Goal: Information Seeking & Learning: Learn about a topic

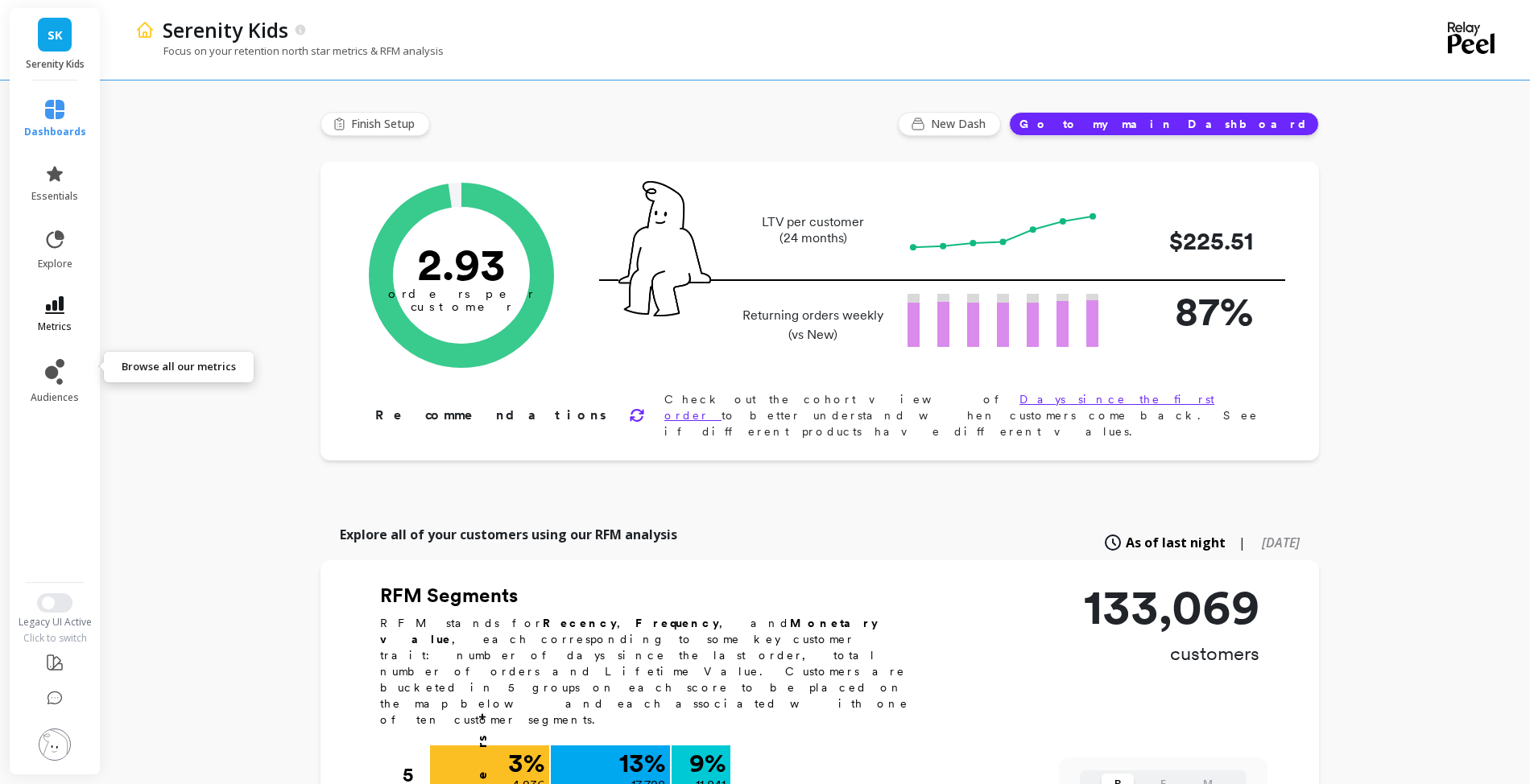
click at [65, 314] on icon at bounding box center [55, 305] width 19 height 18
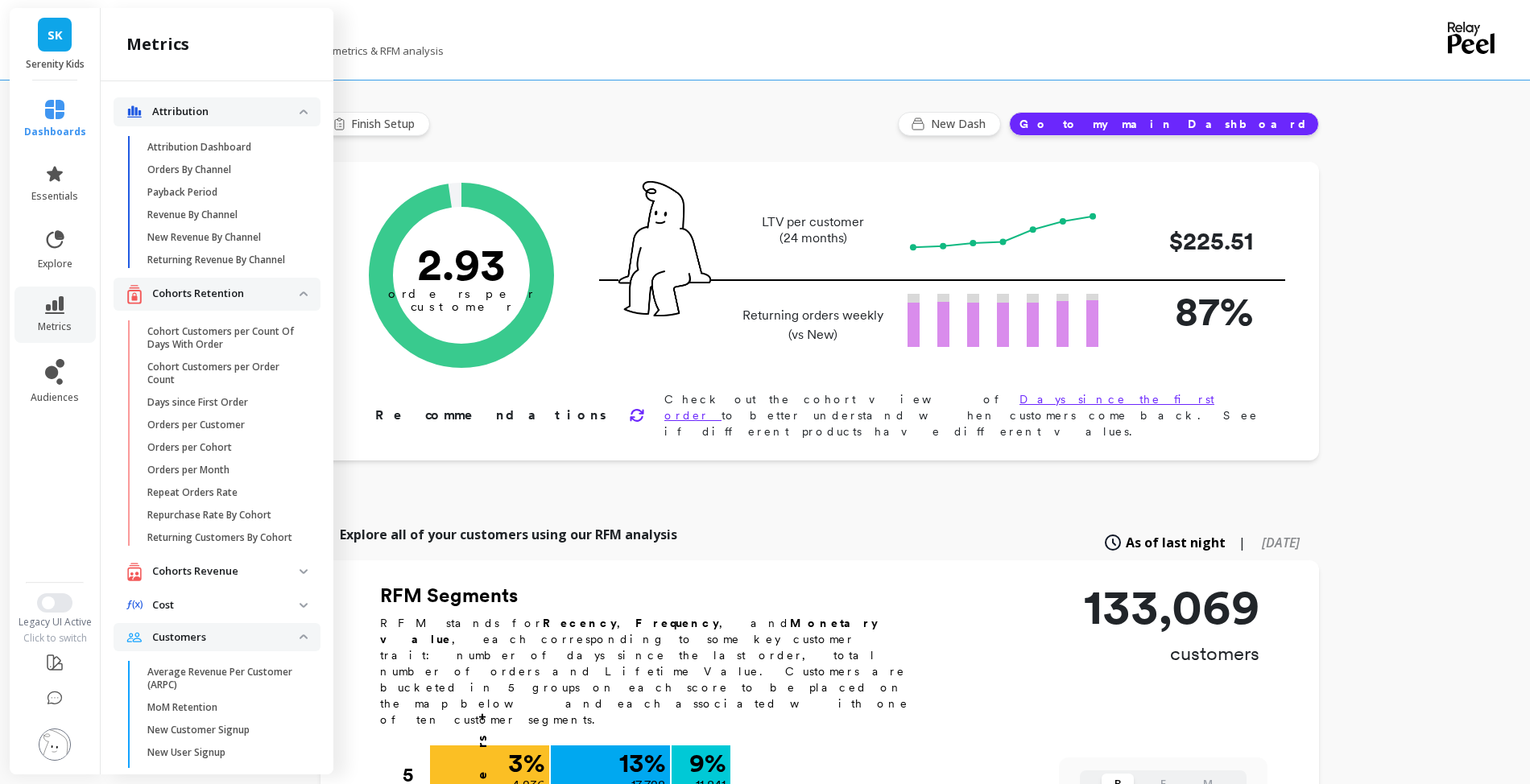
click at [299, 302] on p "Cohorts Retention" at bounding box center [226, 294] width 147 height 16
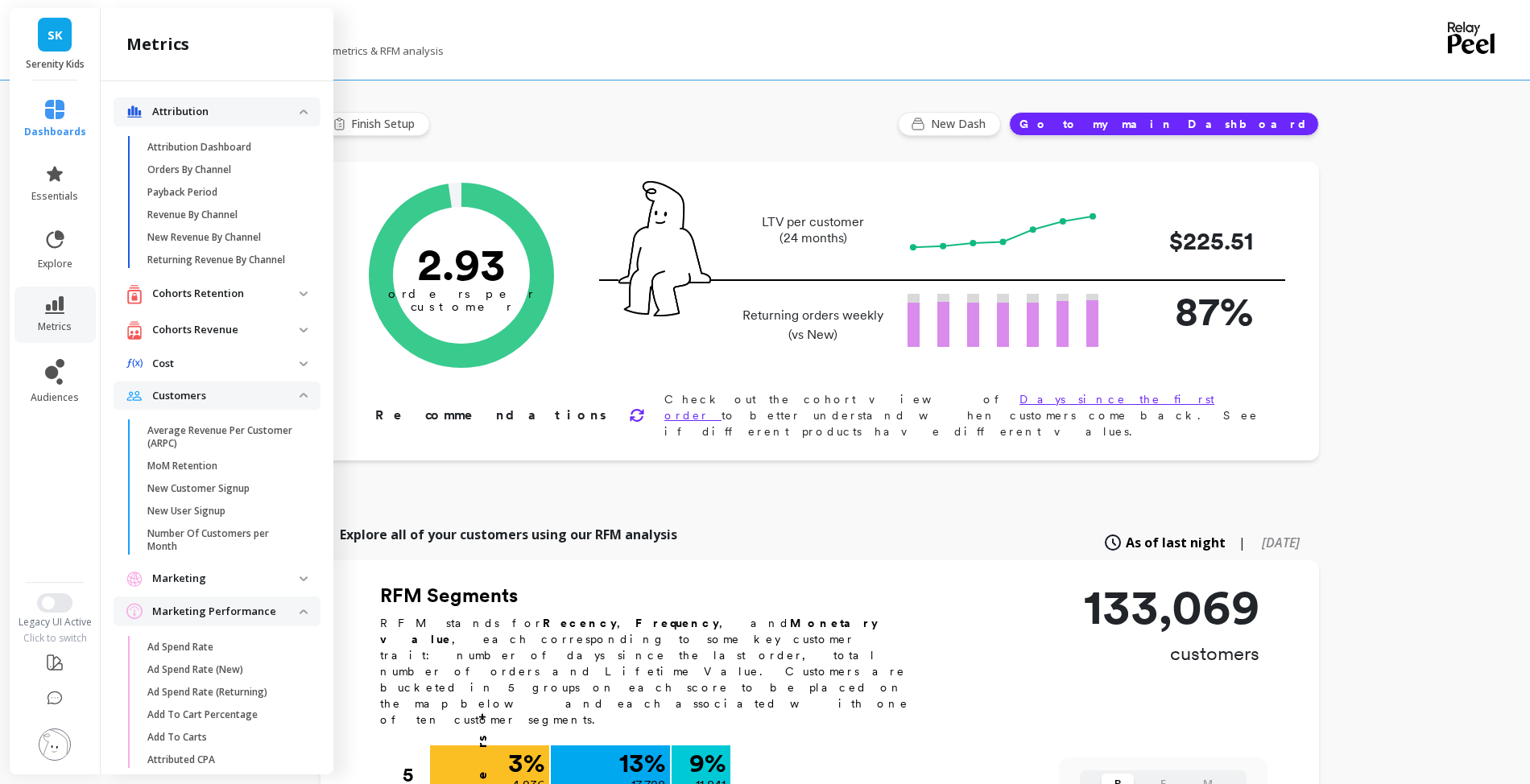
click at [307, 114] on img at bounding box center [303, 111] width 8 height 4
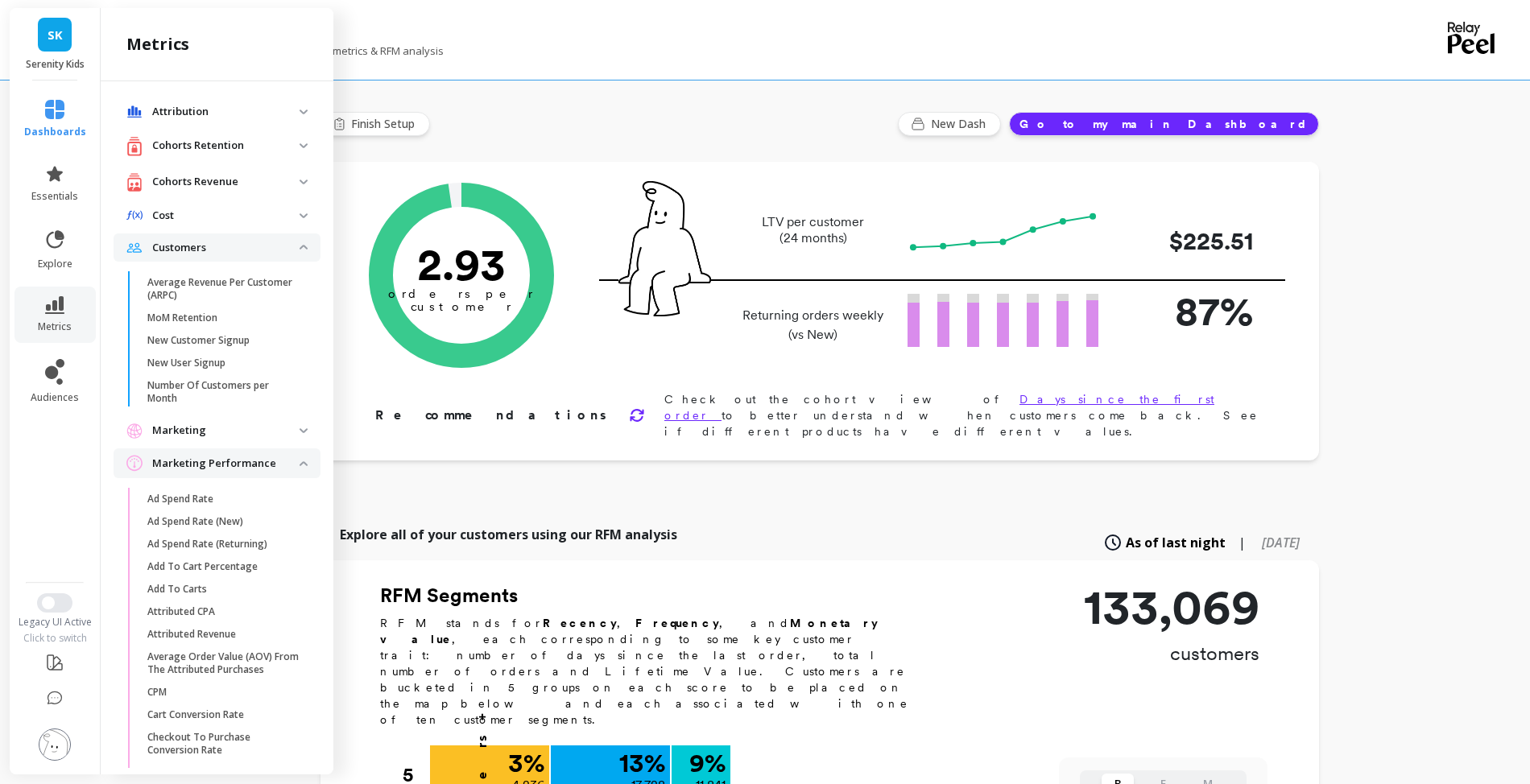
click at [321, 262] on span "Customers" at bounding box center [217, 248] width 207 height 29
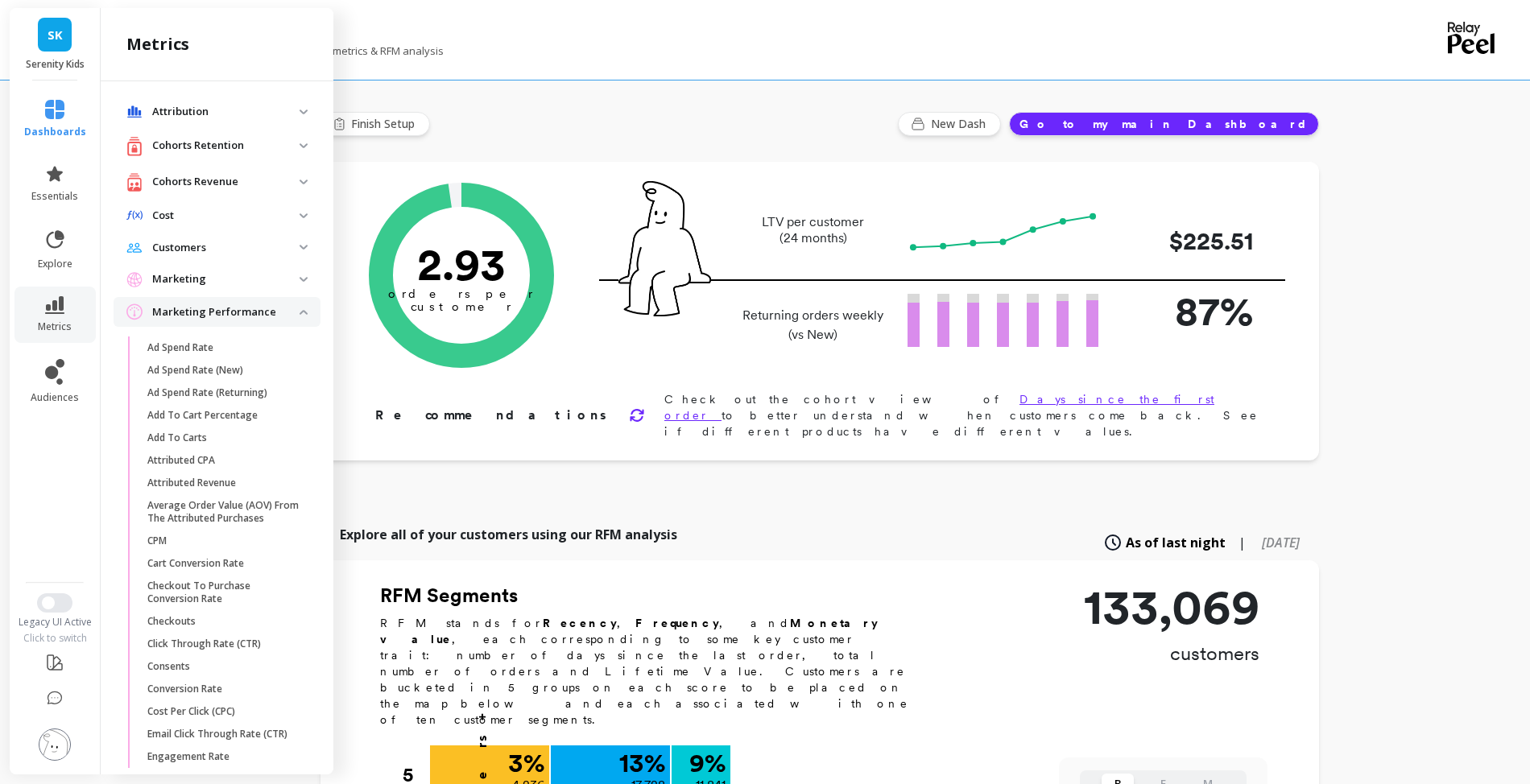
click at [299, 320] on p "Marketing Performance" at bounding box center [226, 312] width 147 height 16
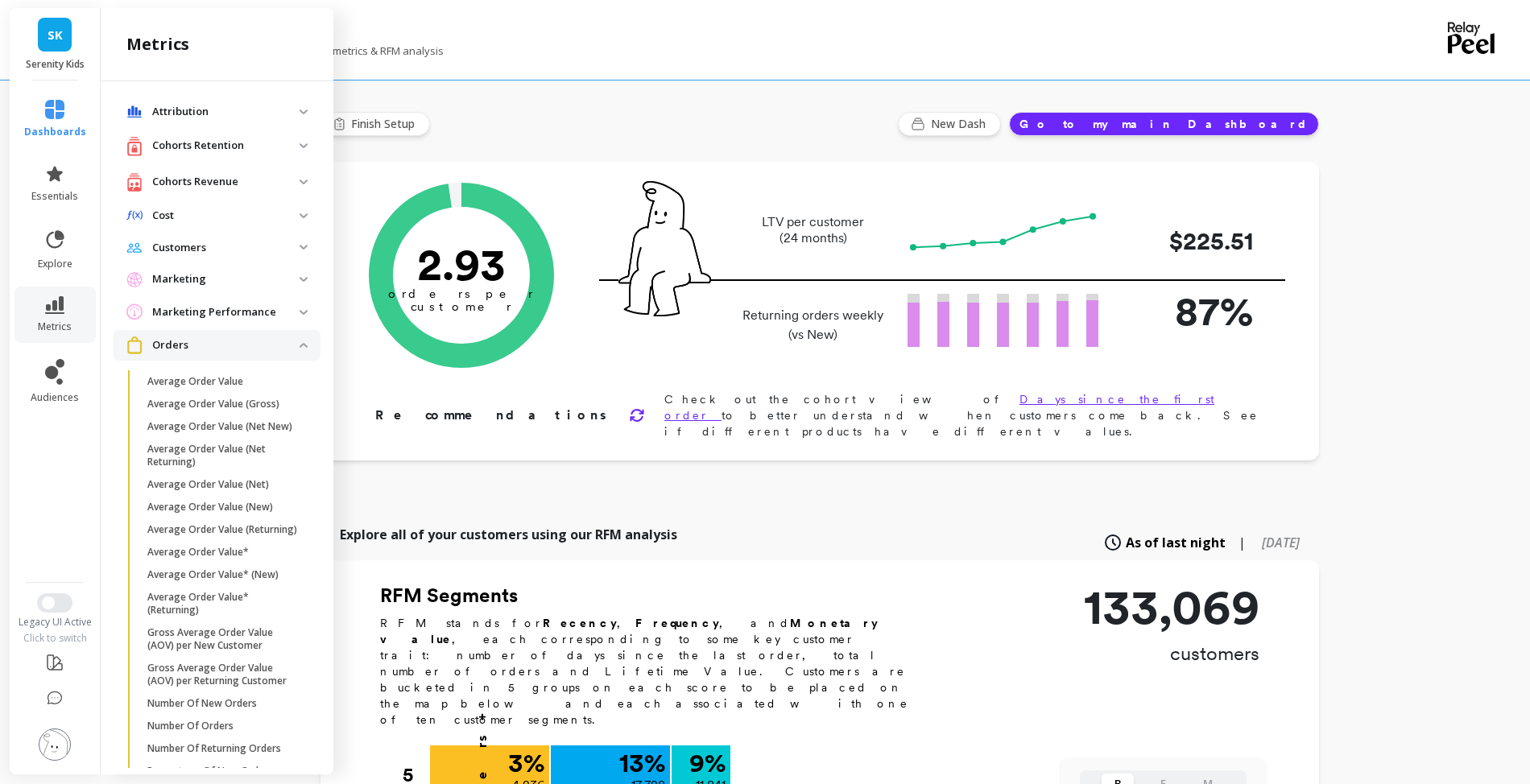
click at [299, 353] on p "Orders" at bounding box center [226, 345] width 147 height 16
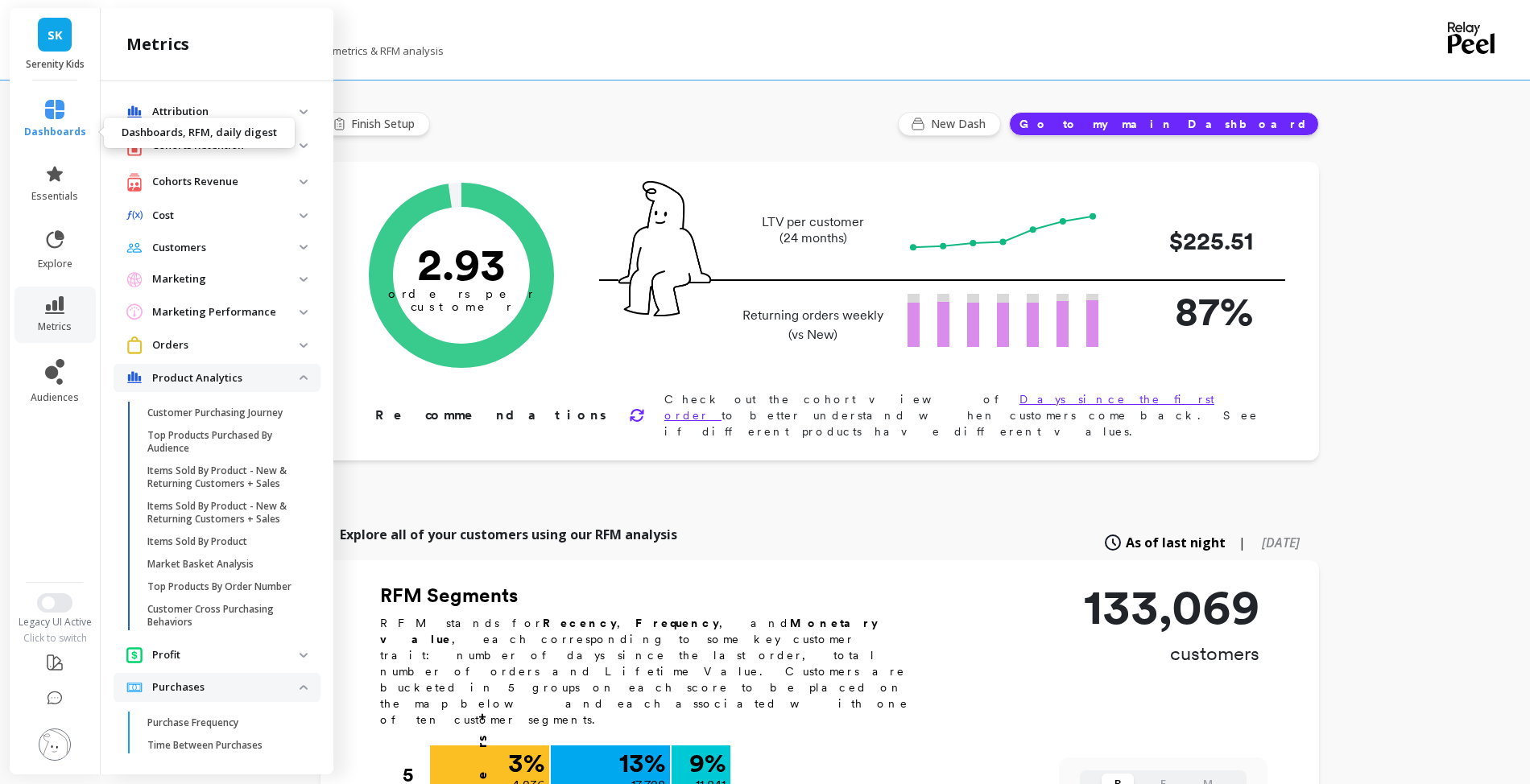
click at [64, 119] on icon at bounding box center [55, 110] width 19 height 19
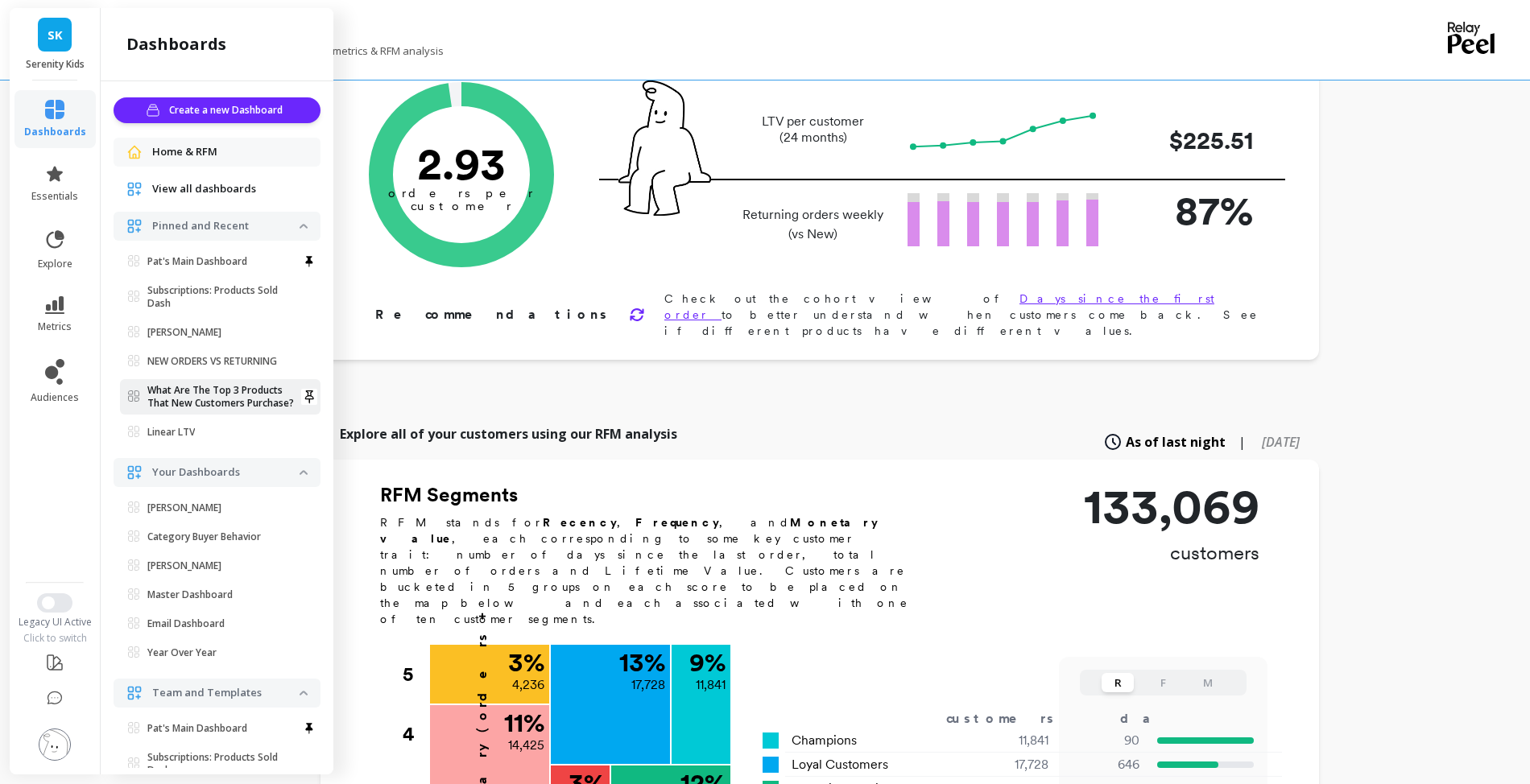
scroll to position [91, 0]
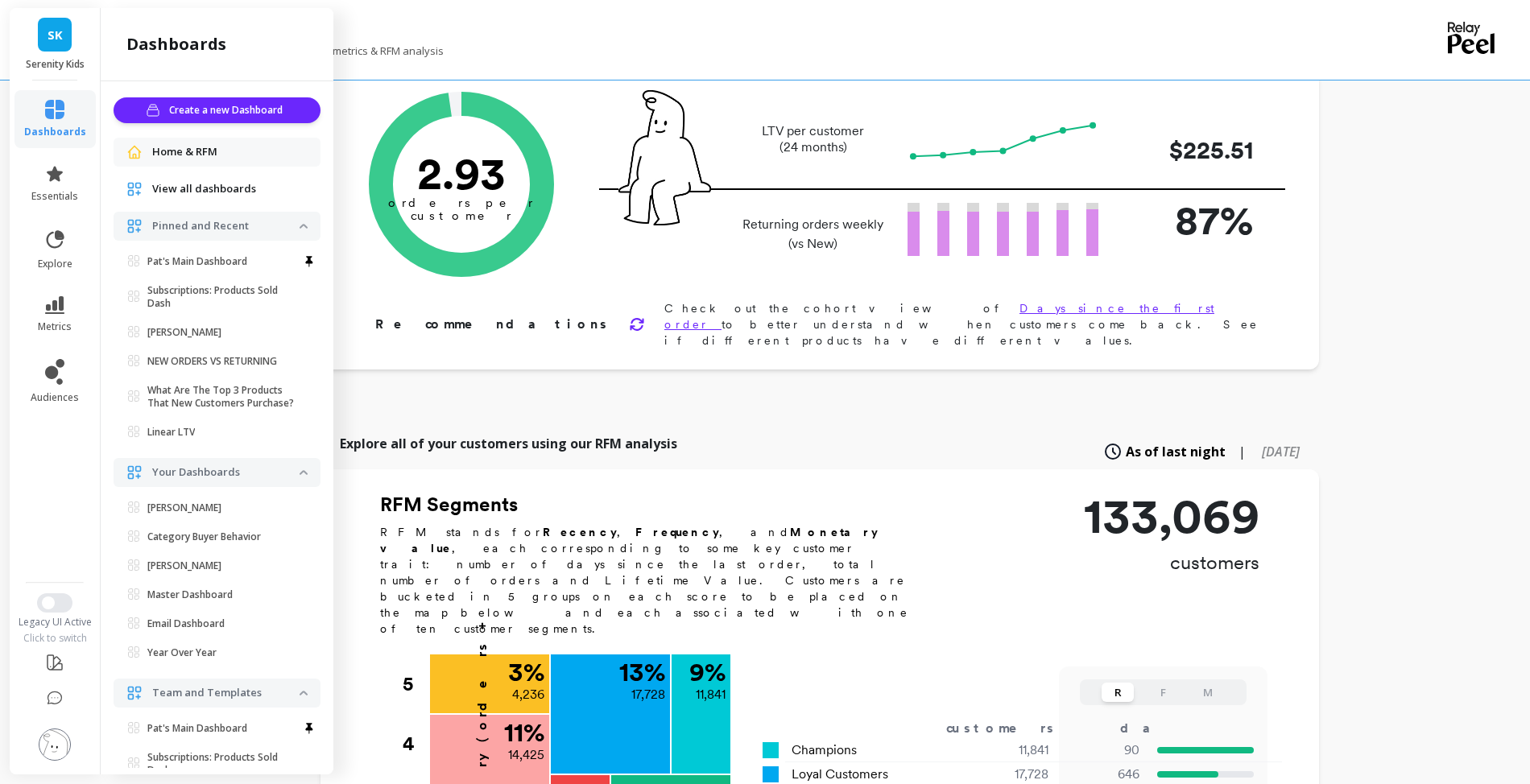
click at [237, 197] on span "View all dashboards" at bounding box center [204, 189] width 104 height 16
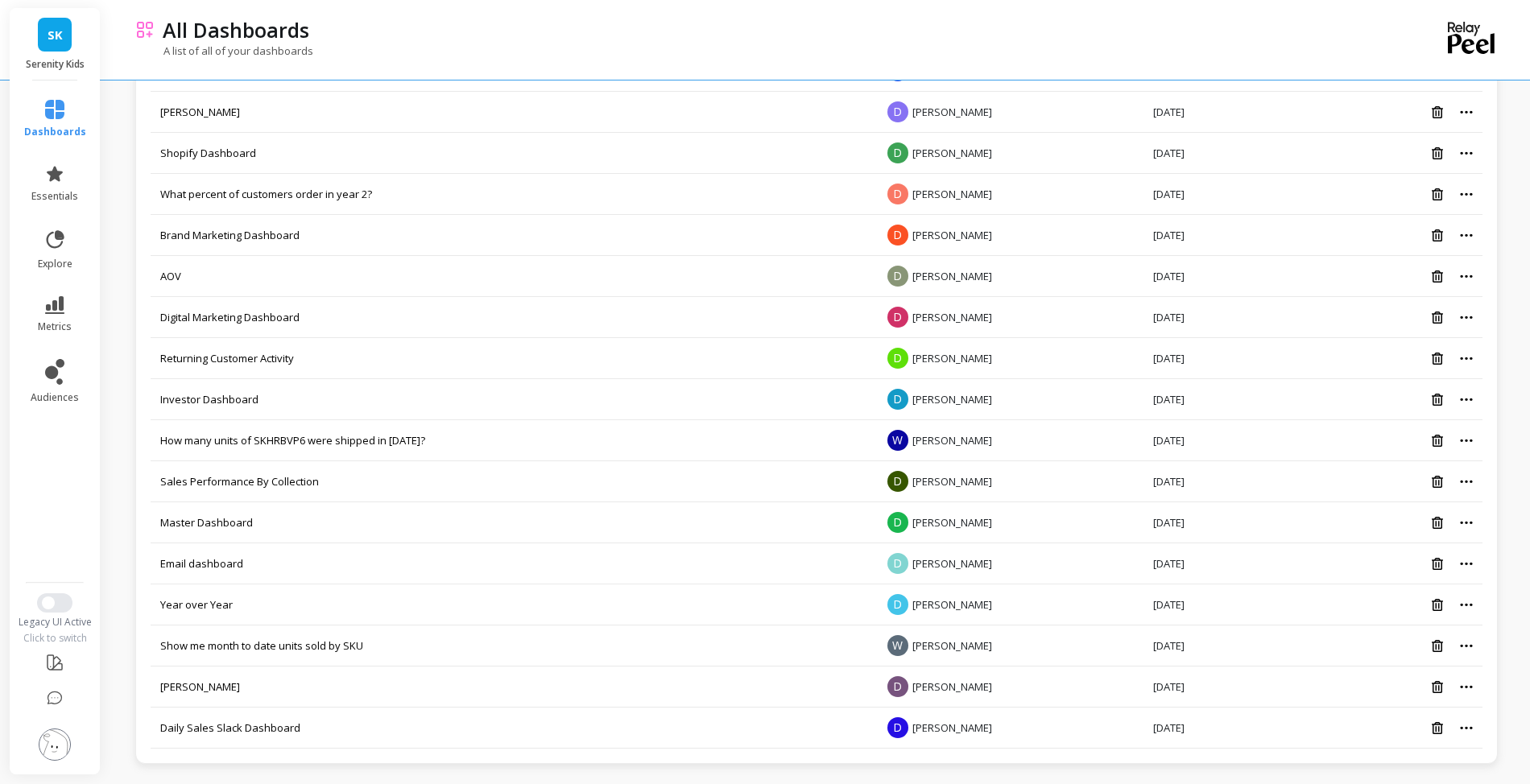
scroll to position [1152, 0]
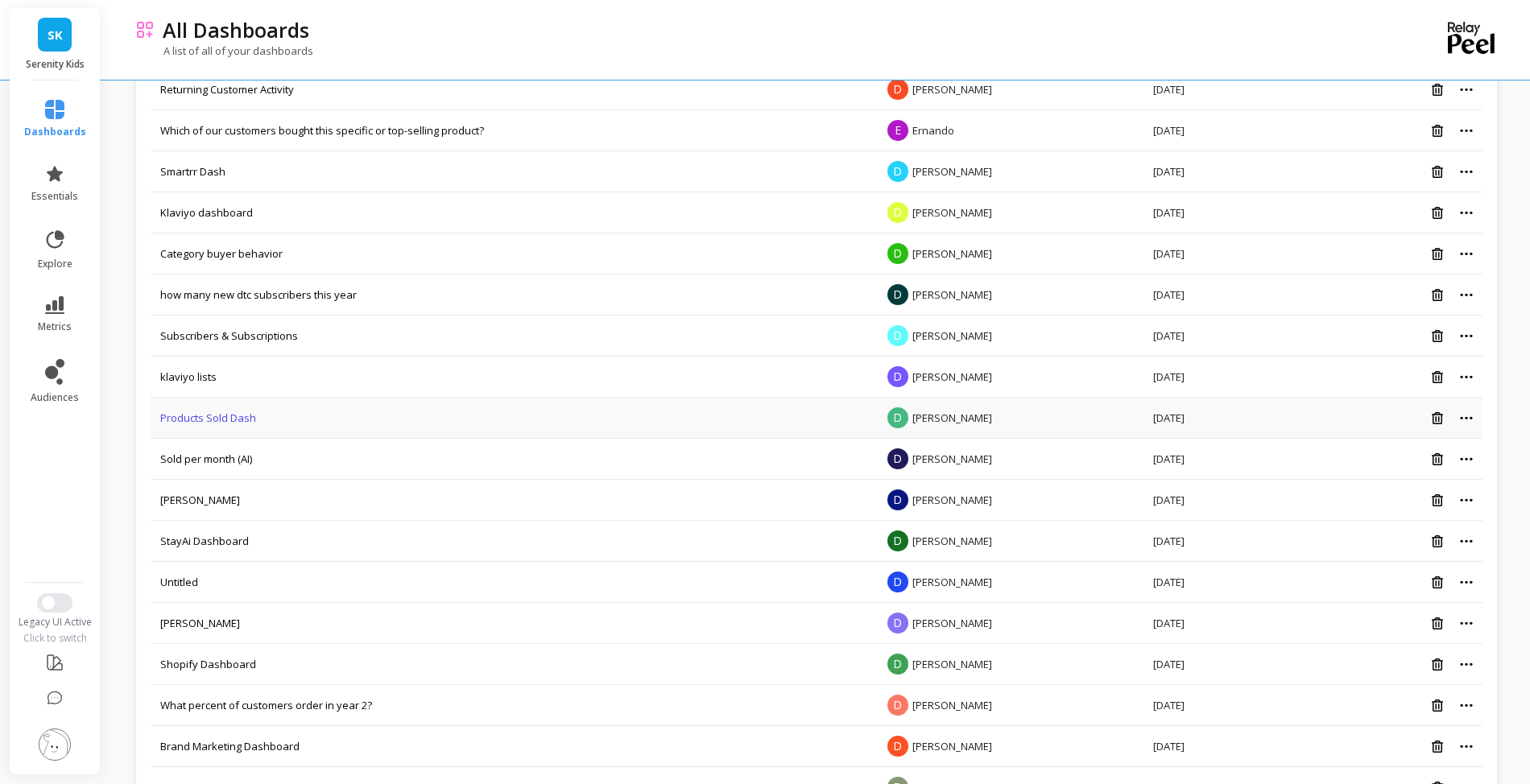
click at [256, 425] on link "Products Sold Dash" at bounding box center [208, 418] width 96 height 14
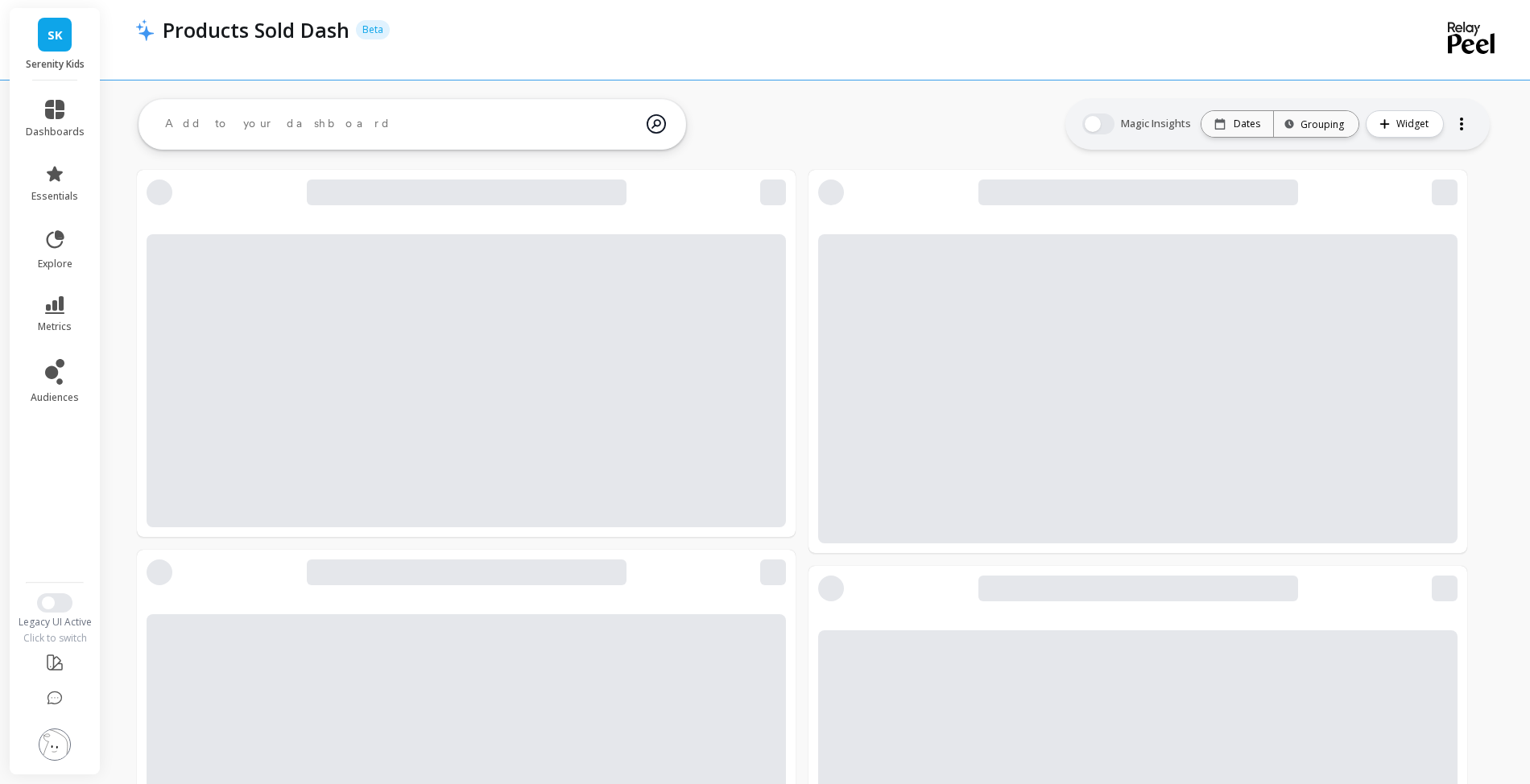
scroll to position [644, 0]
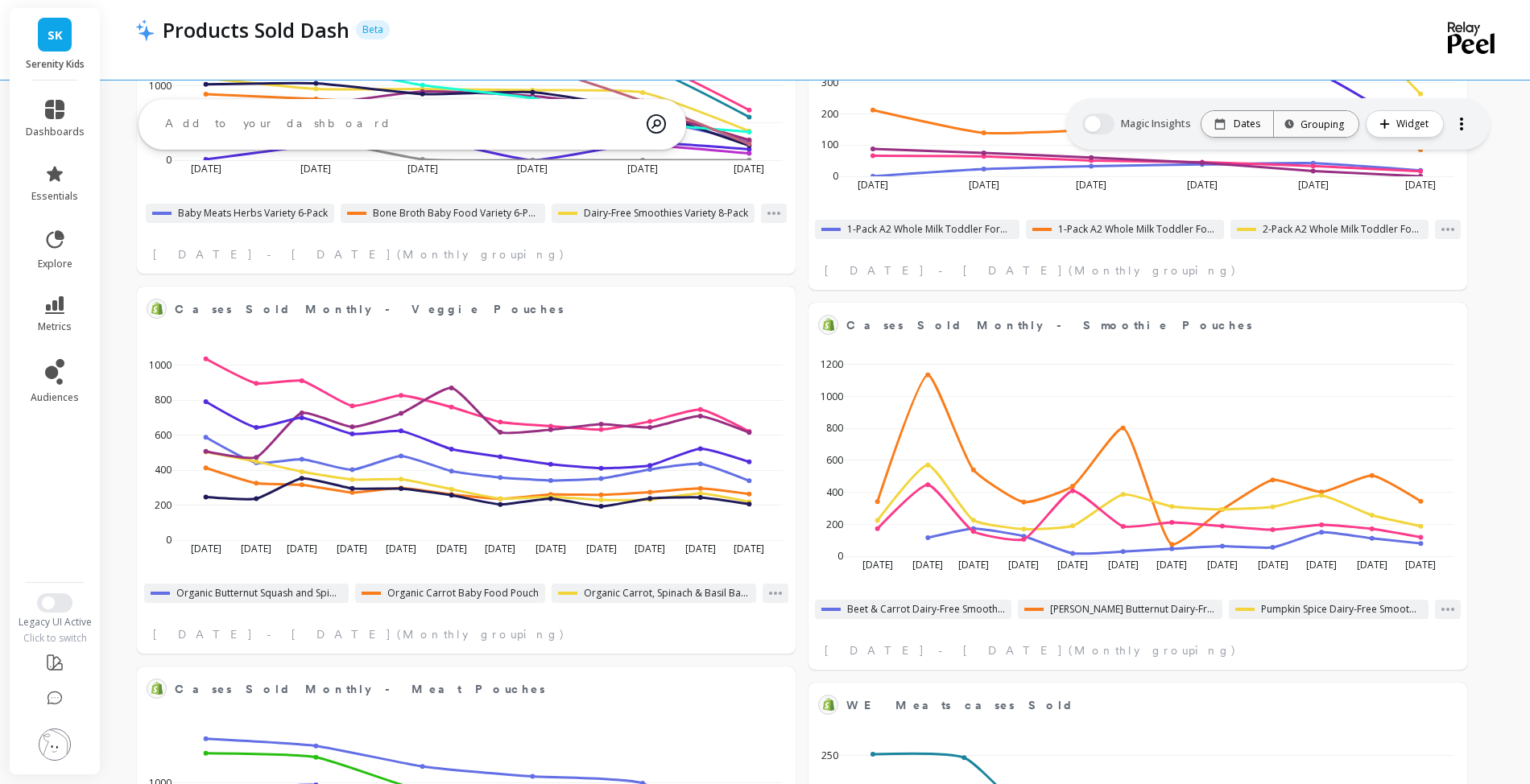
select select "sum"
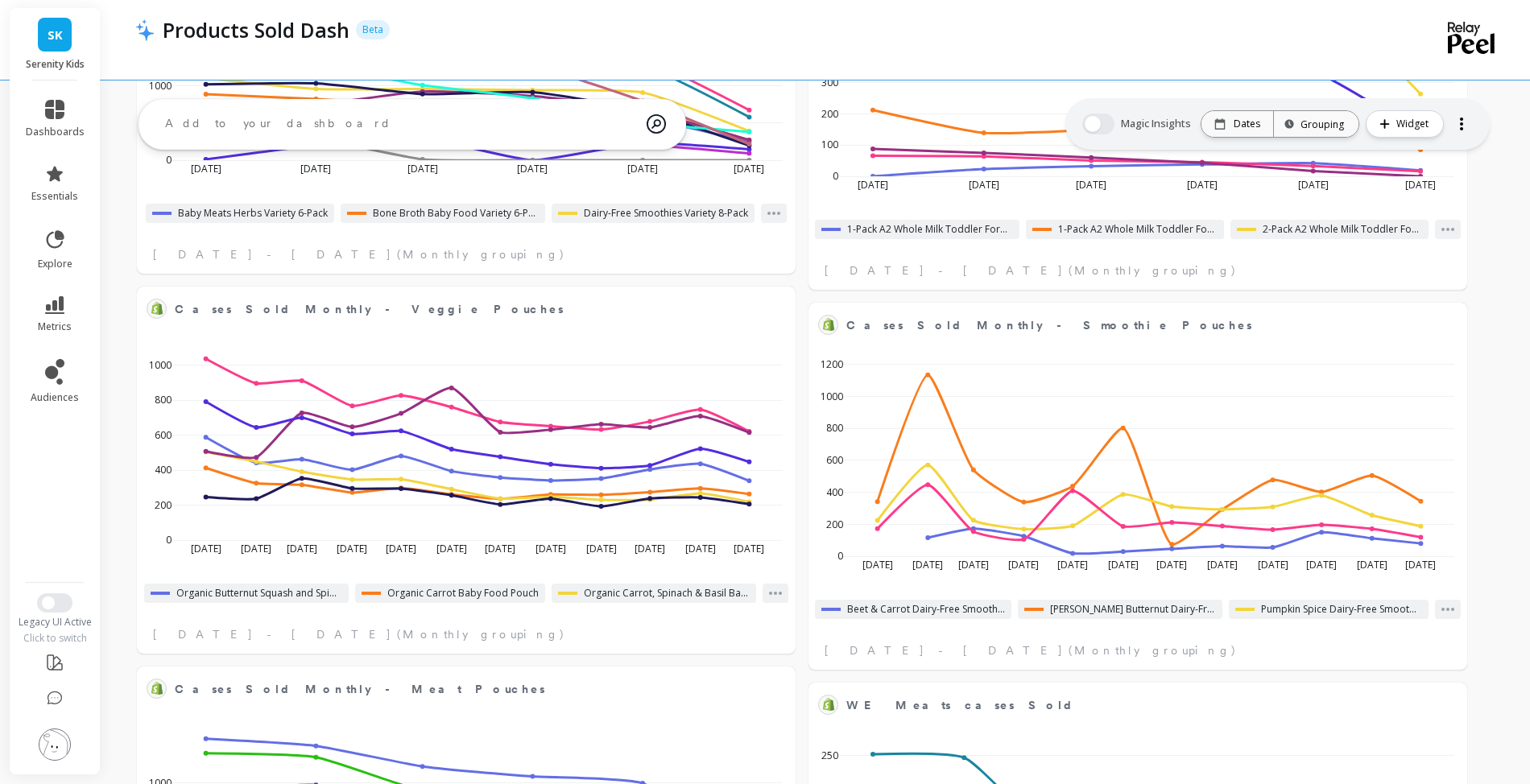
select select "sum"
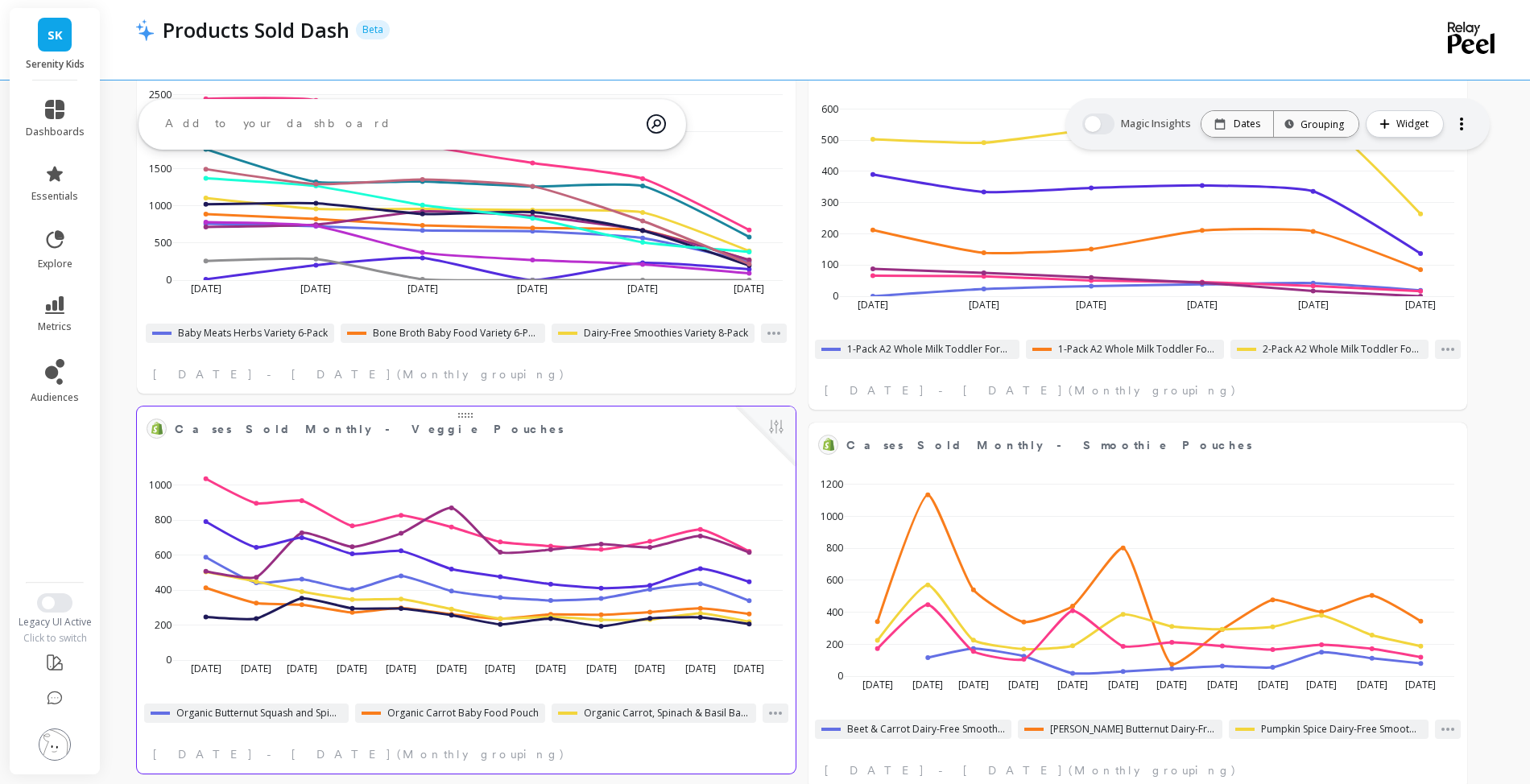
select select "sum"
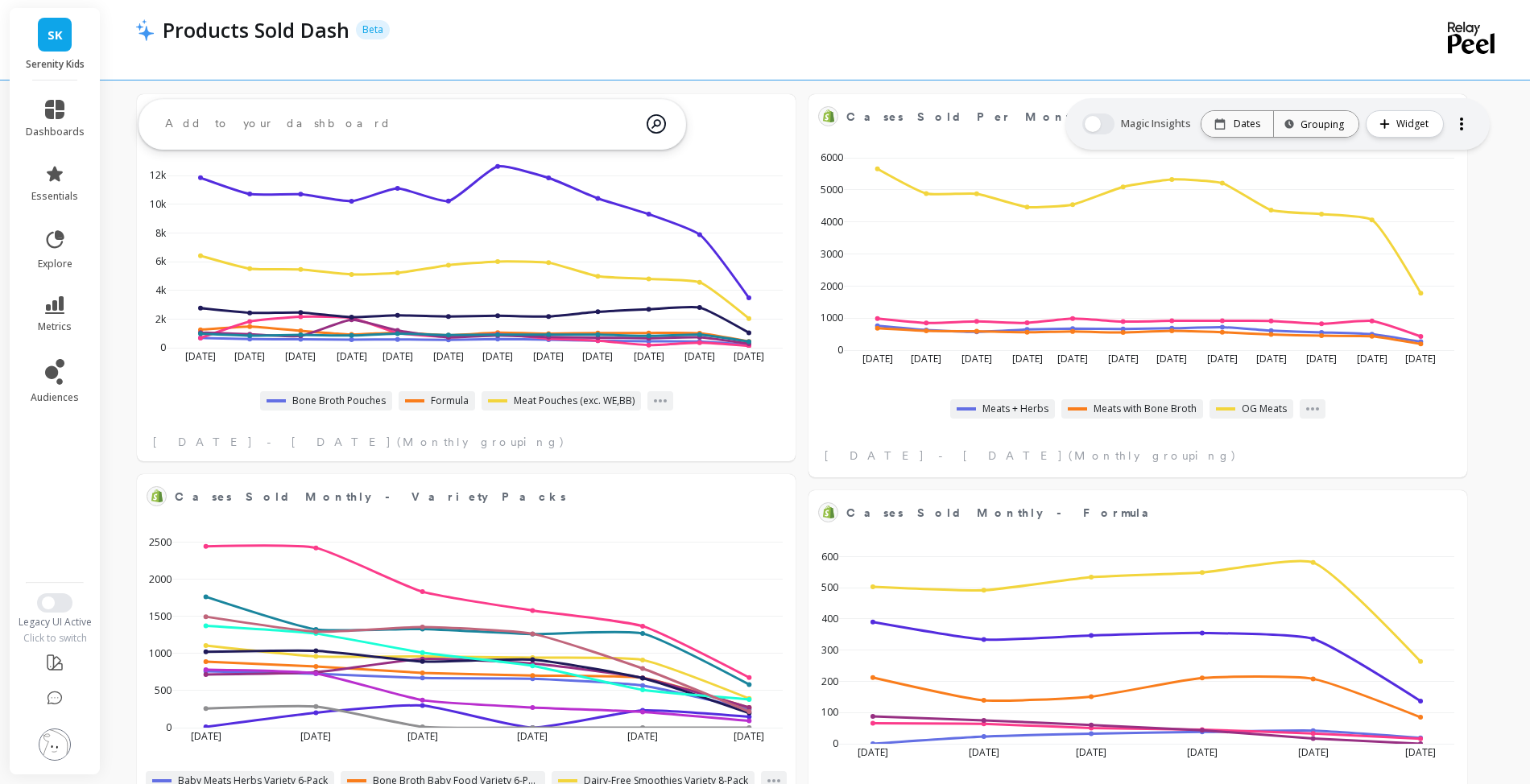
select select "sum"
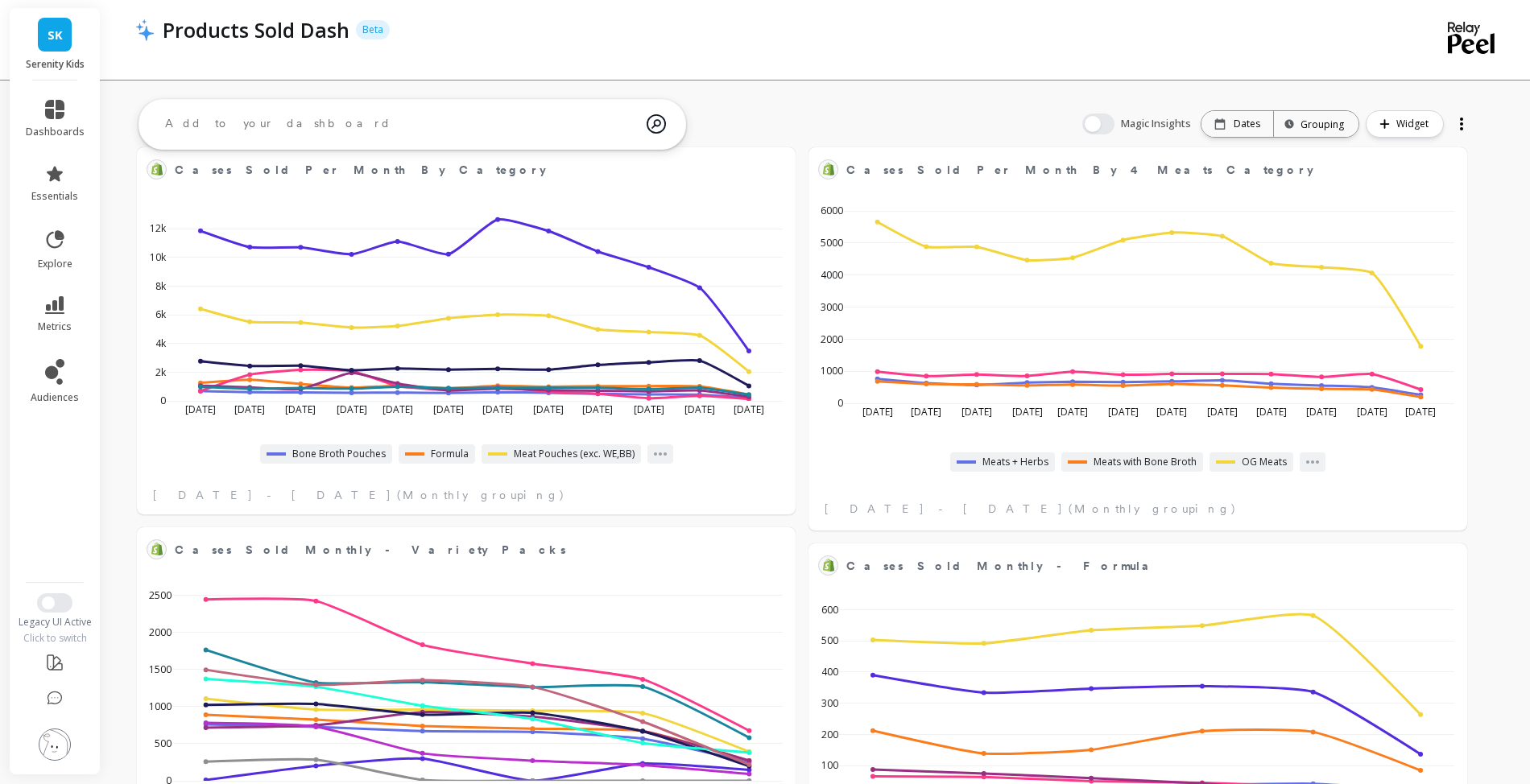
scroll to position [0, 0]
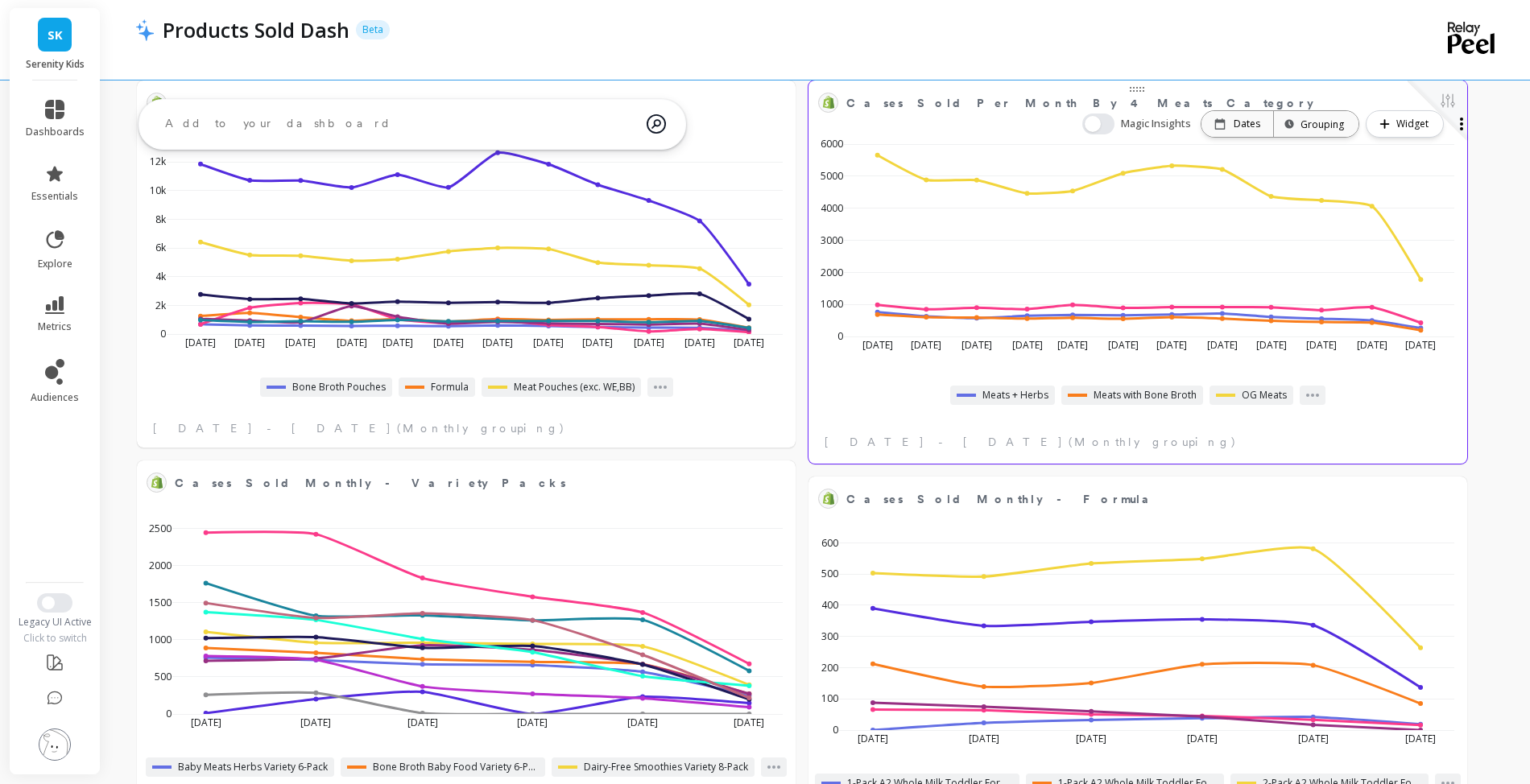
select select "sum"
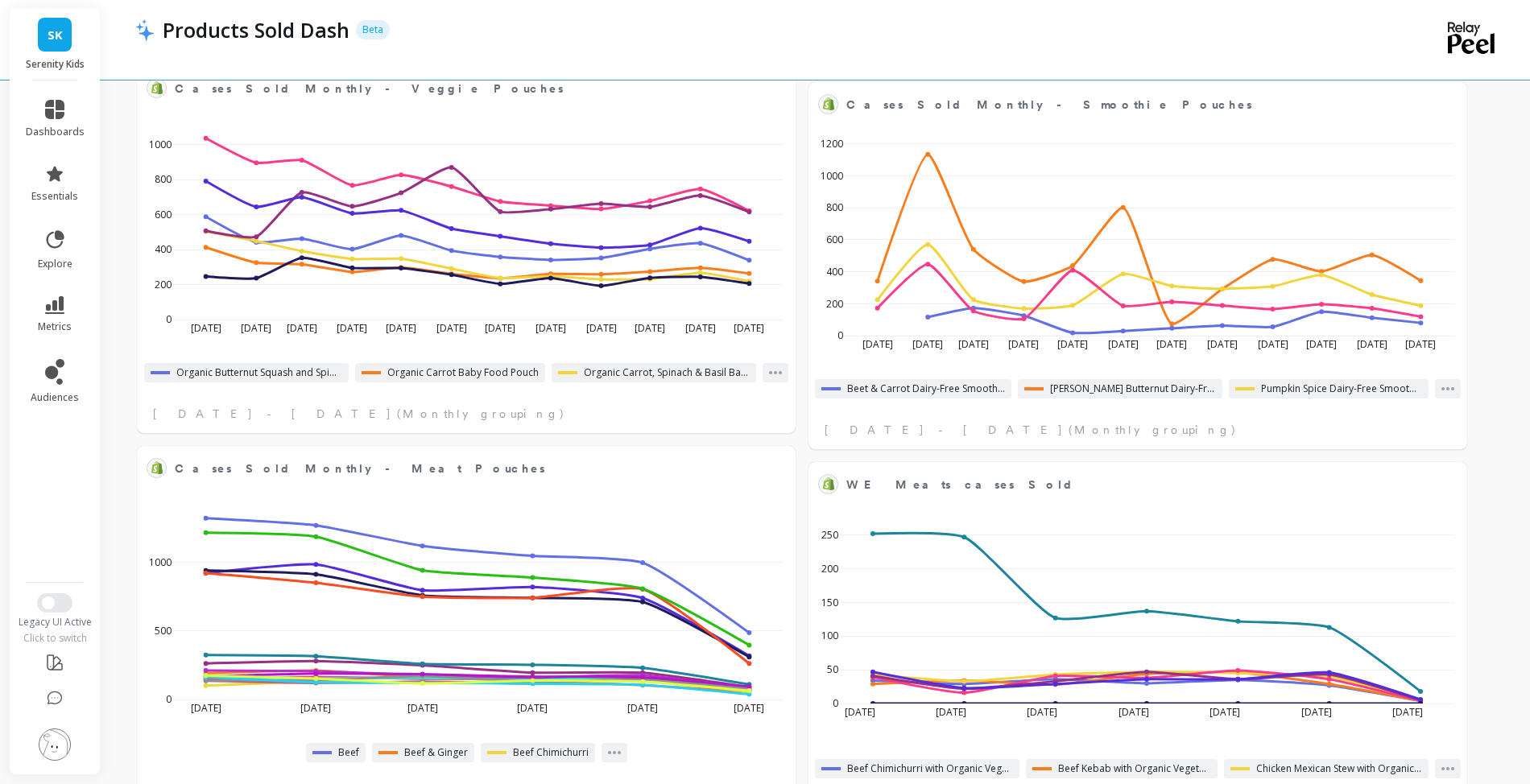
select select "sum"
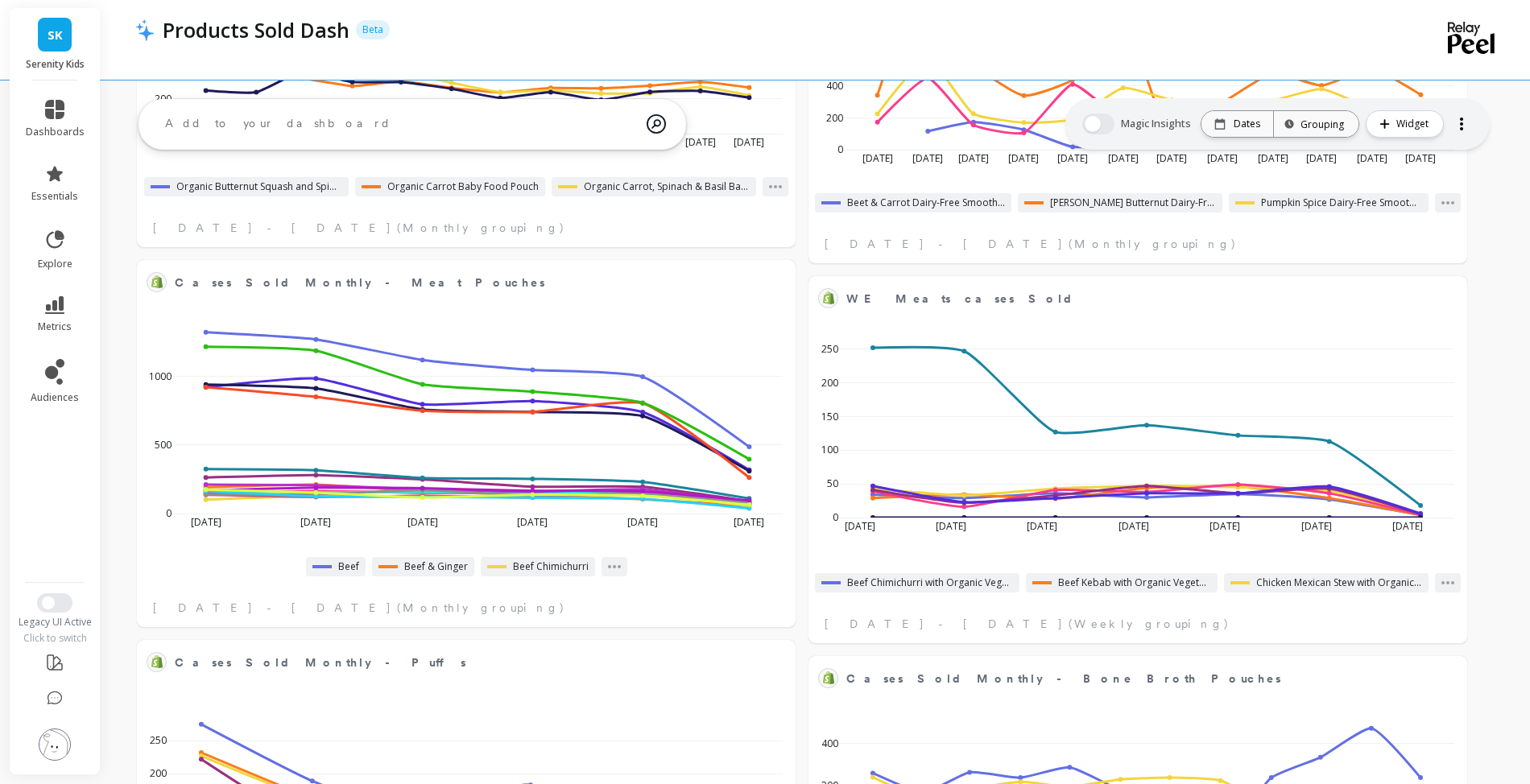
select select "sum"
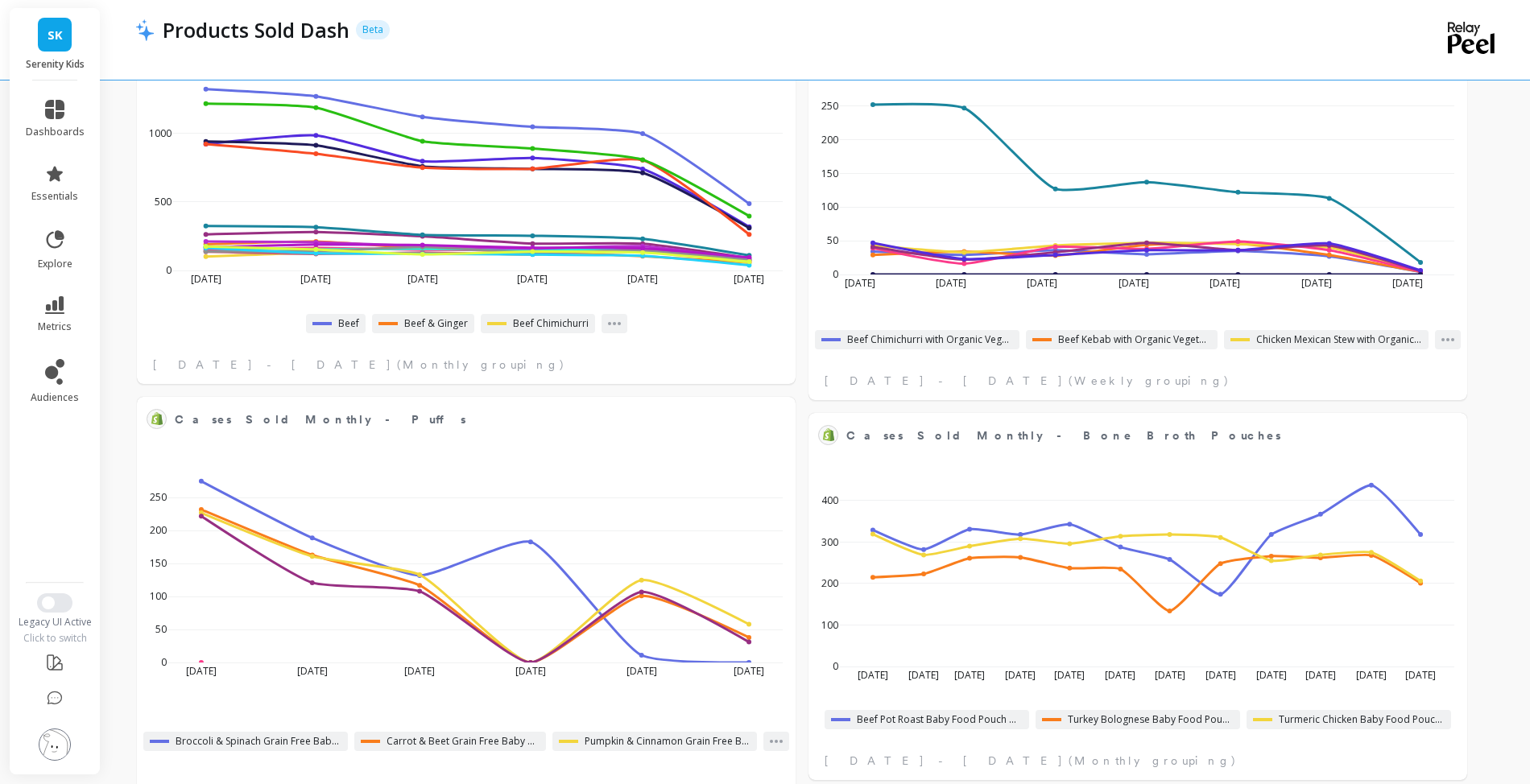
scroll to position [1401, 0]
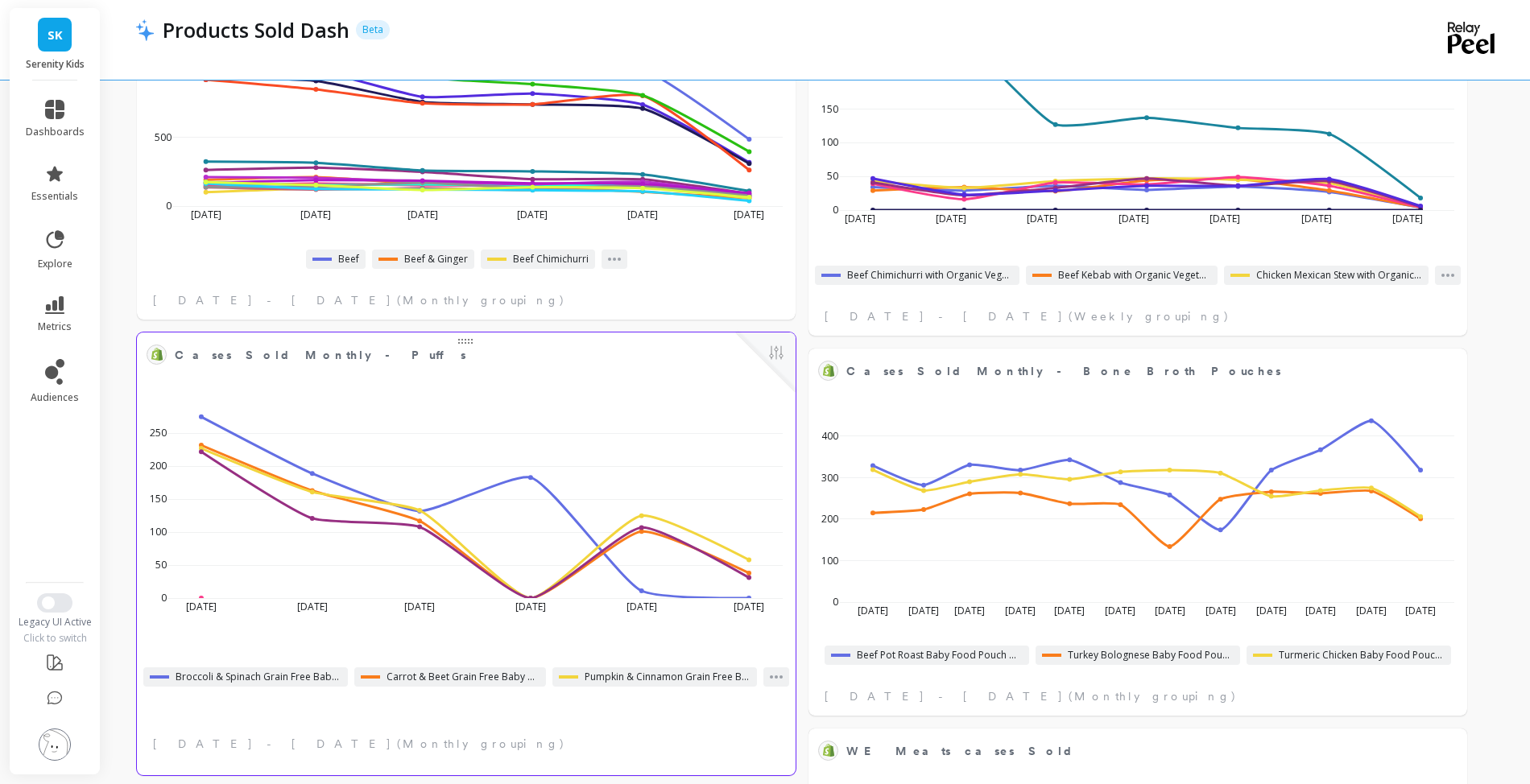
select select "sum"
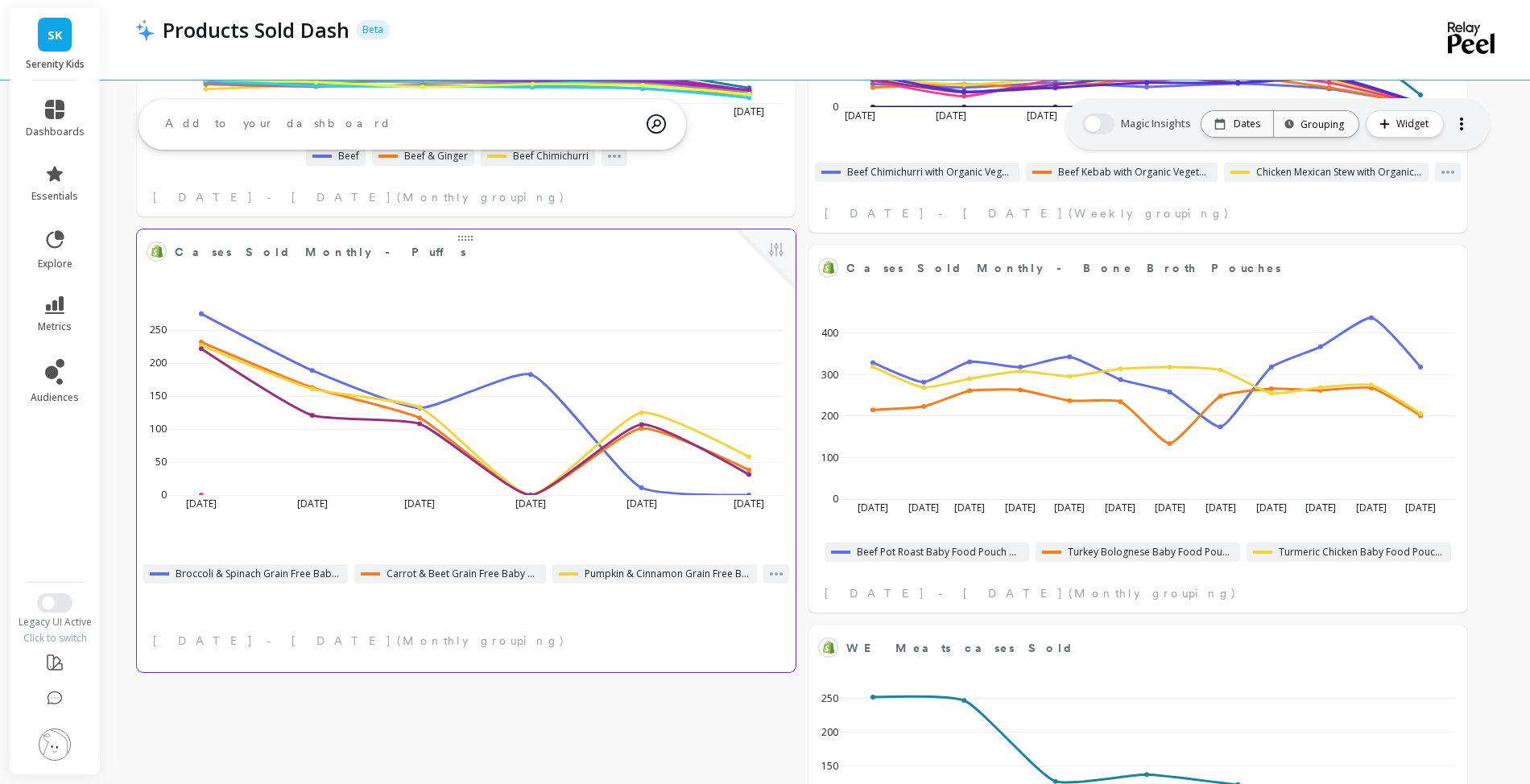
select select "sum"
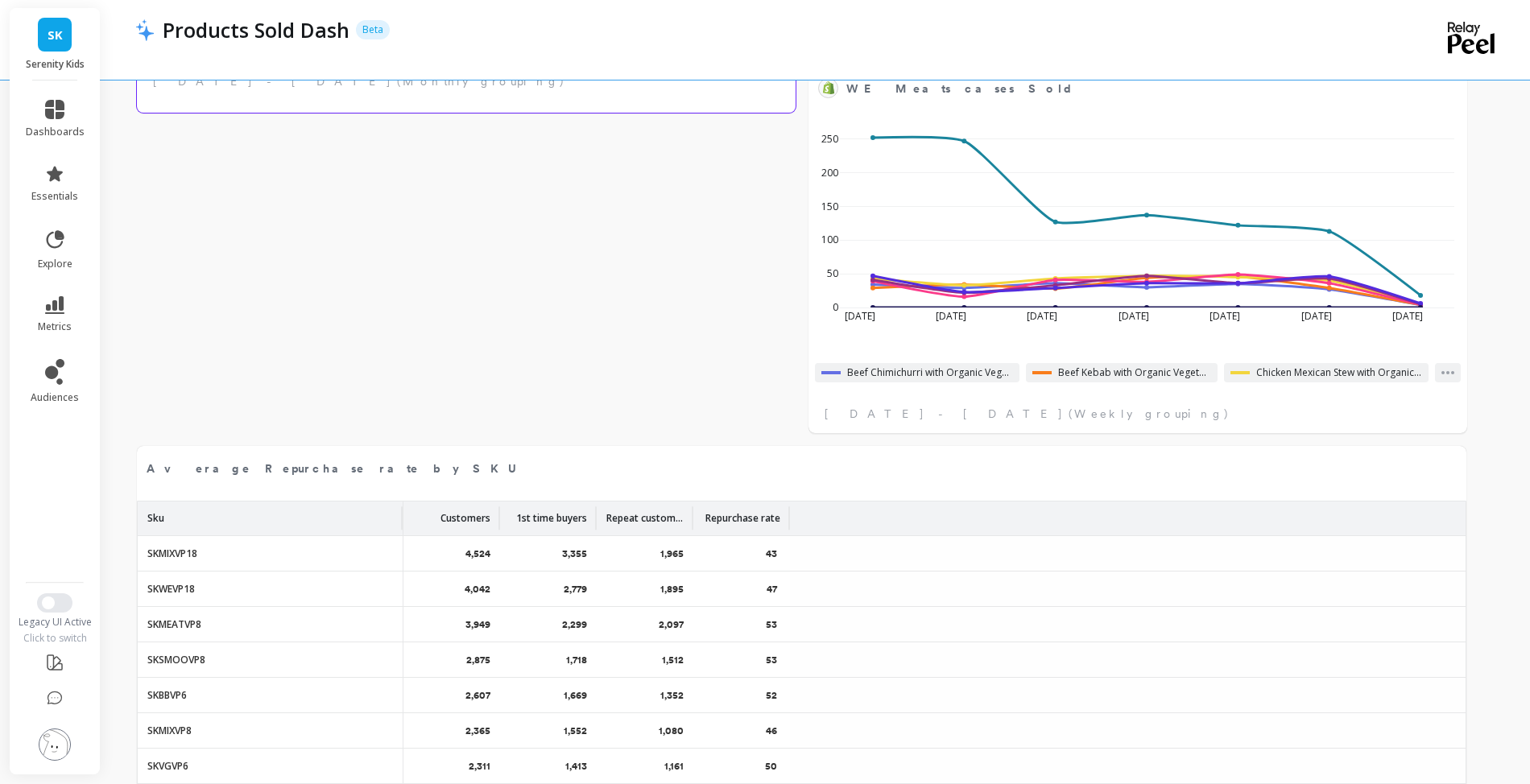
select select "sum"
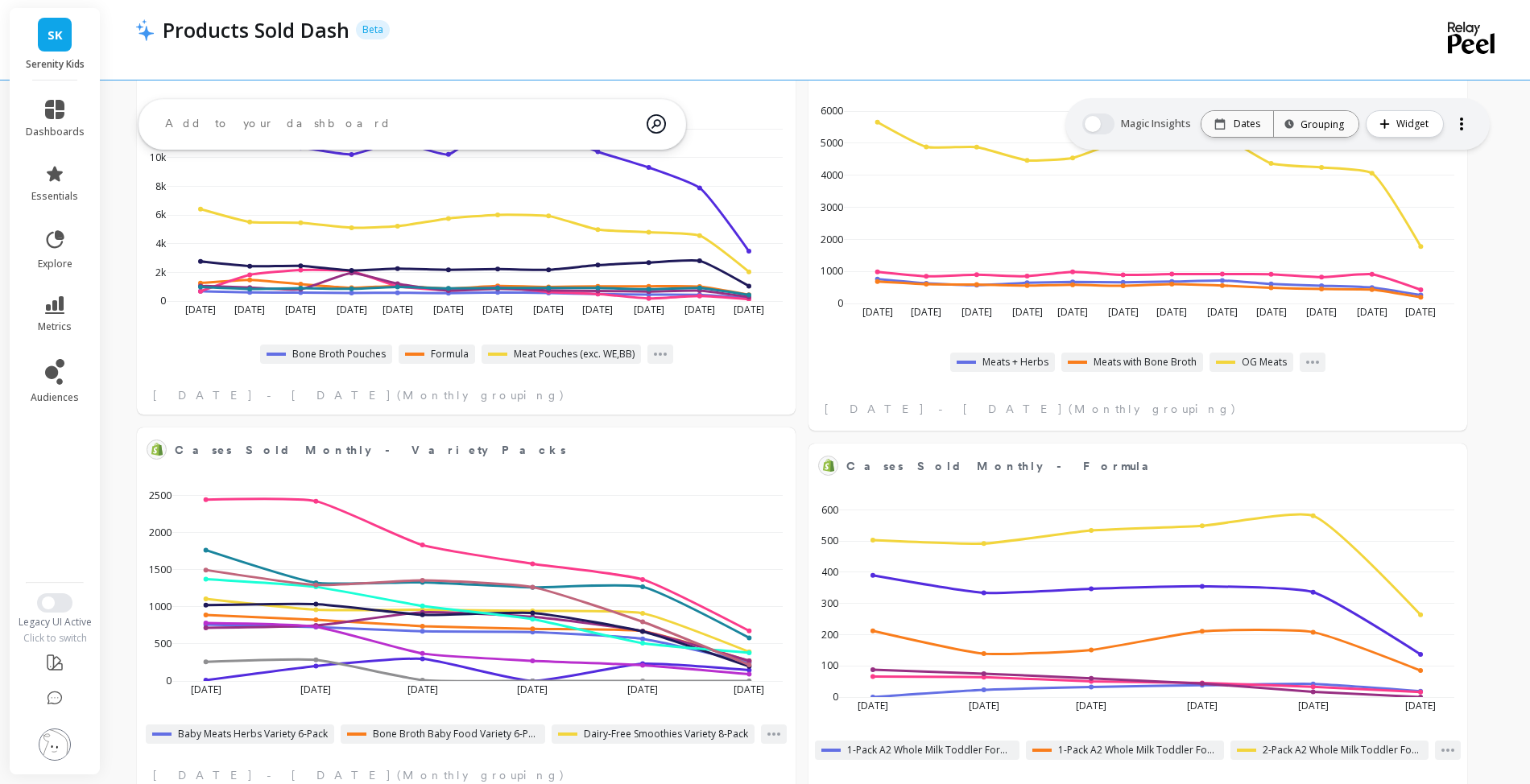
scroll to position [118, 0]
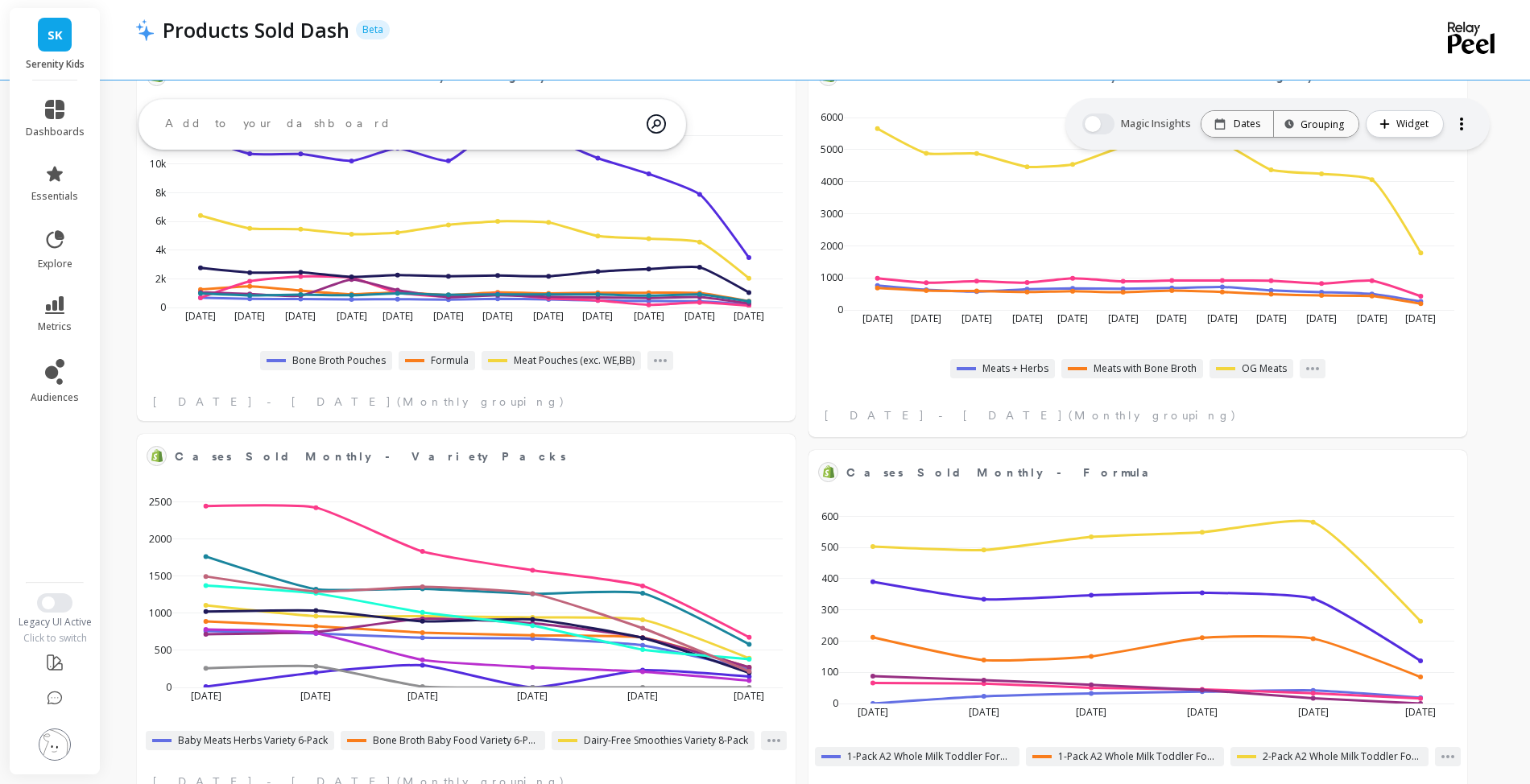
select select "sum"
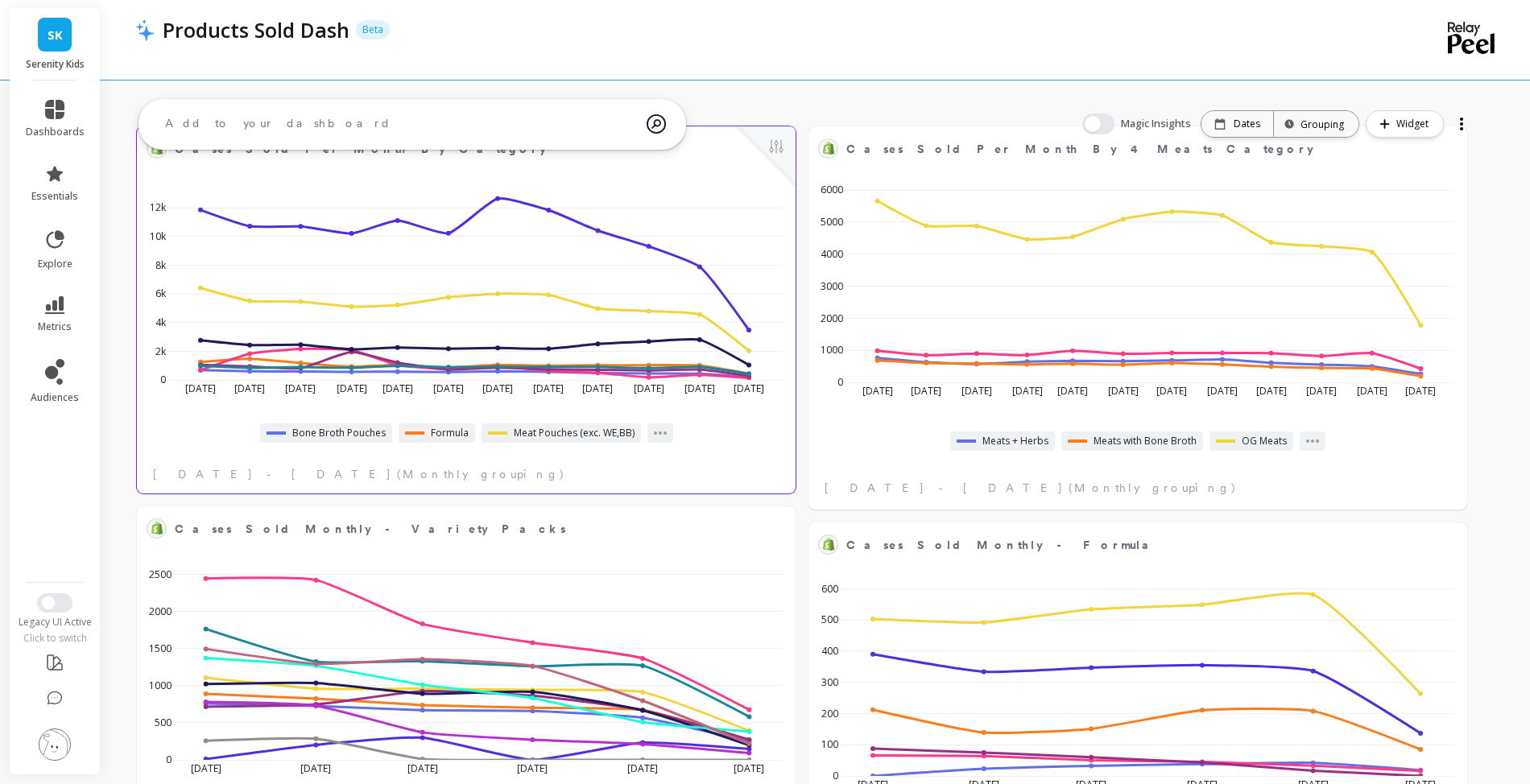
select select "sum"
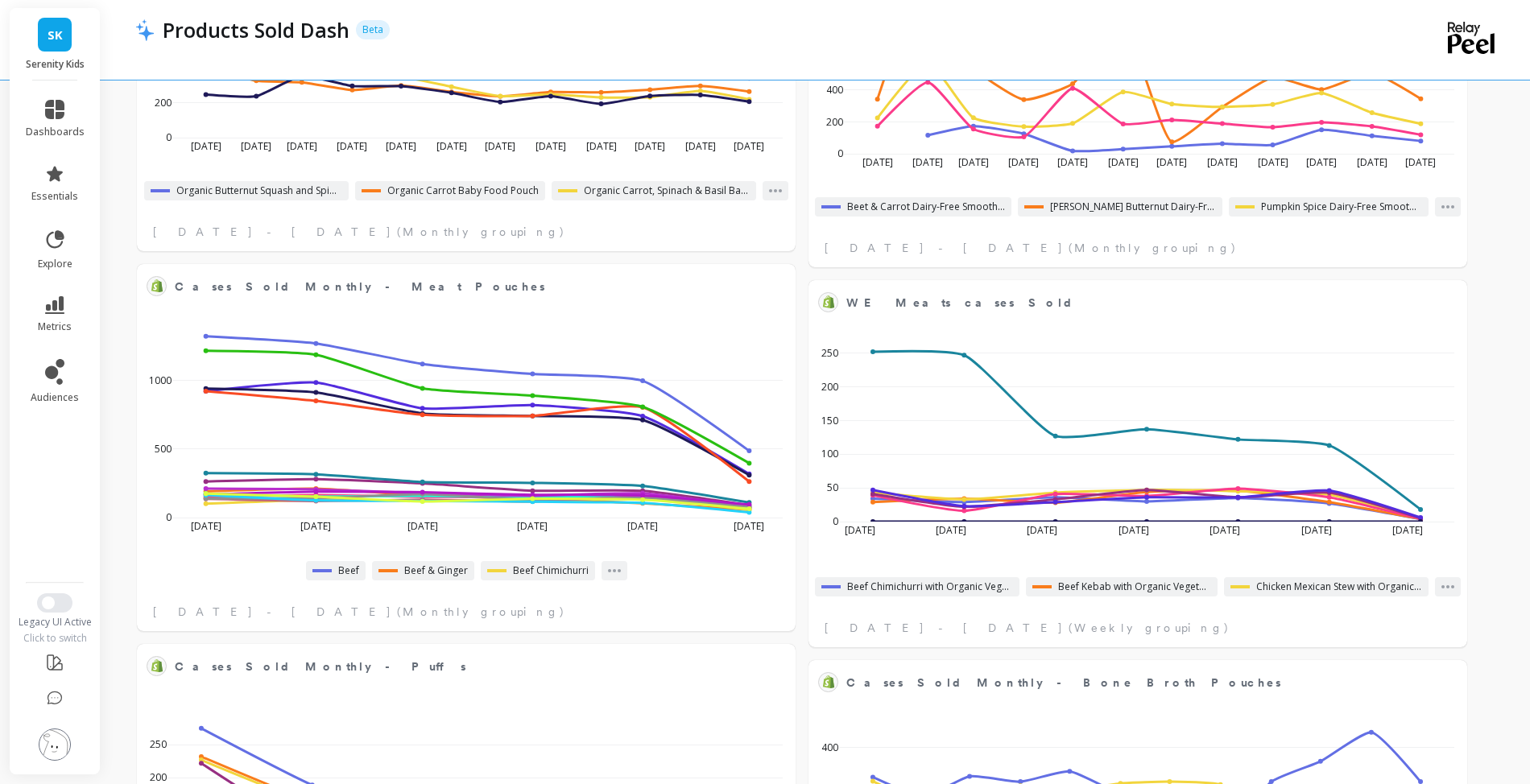
select select "sum"
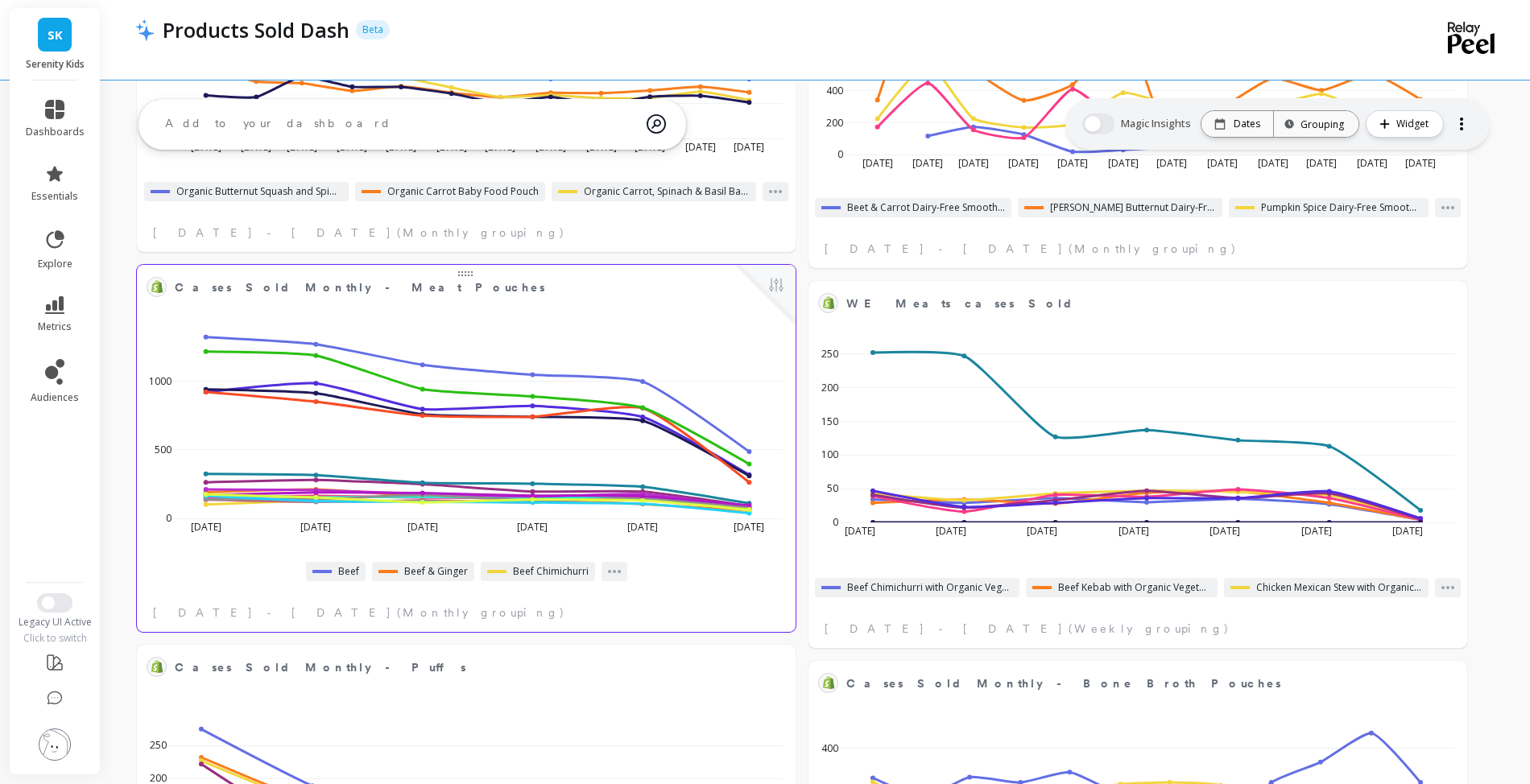
select select "sum"
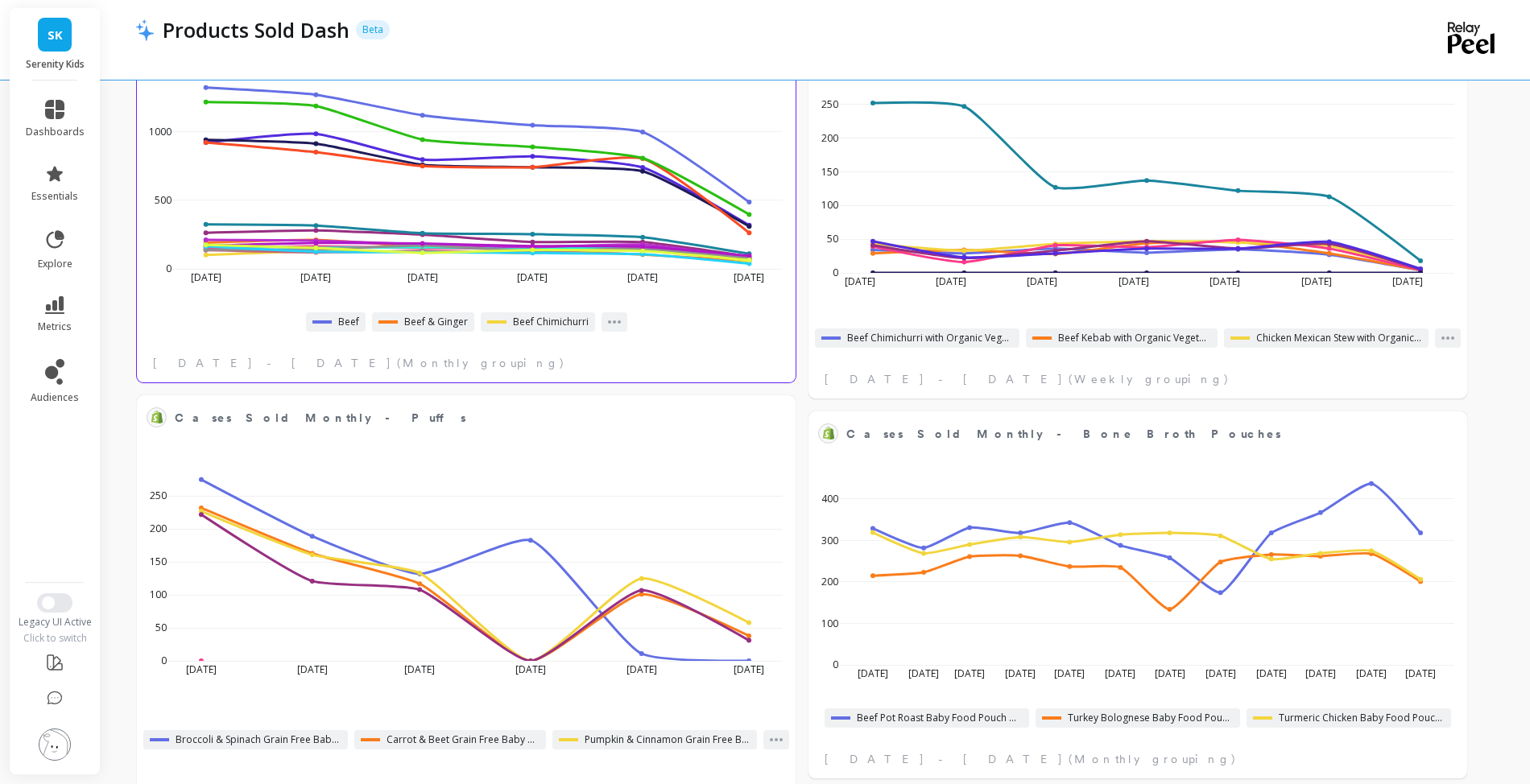
select select "sum"
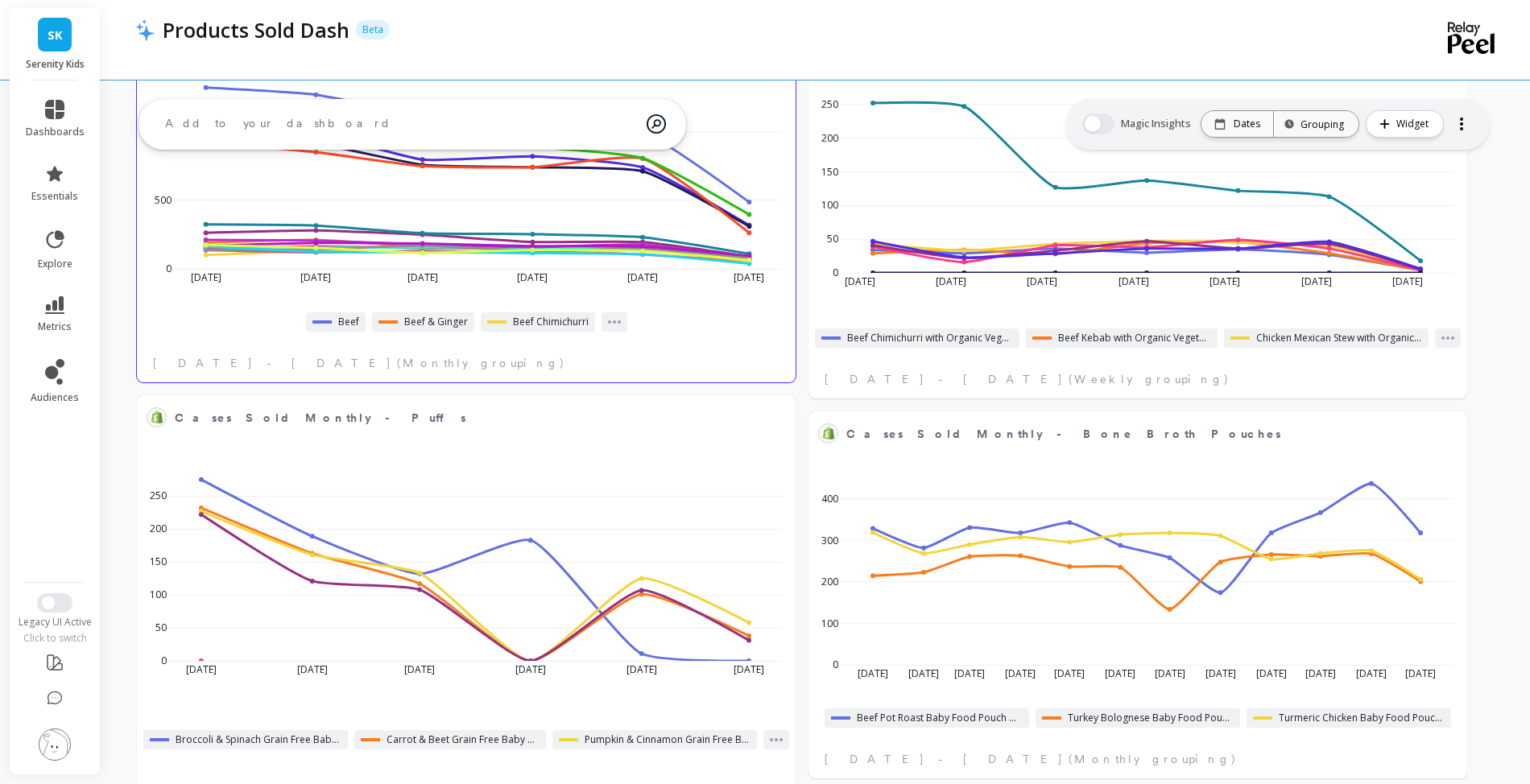
select select "sum"
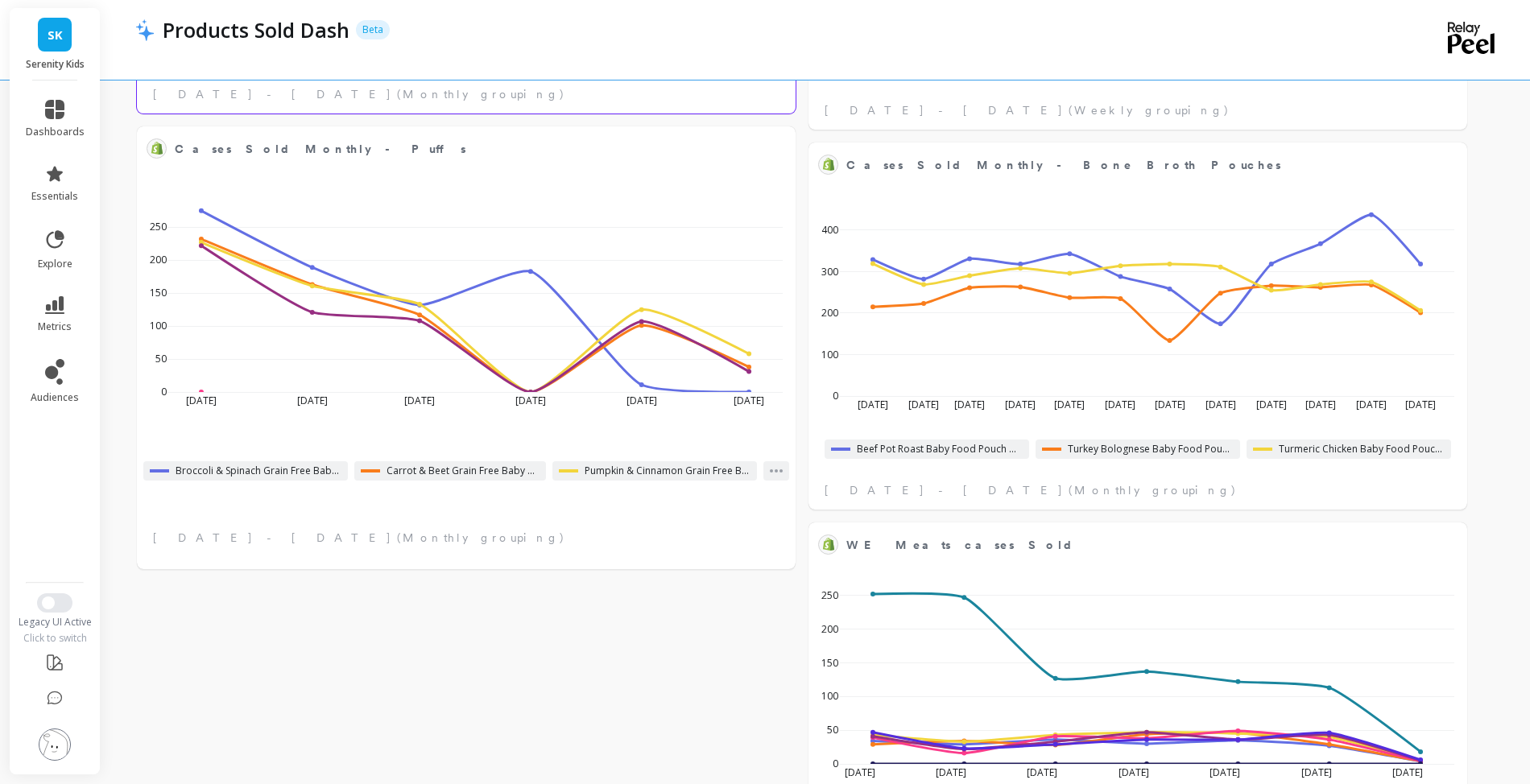
select select "sum"
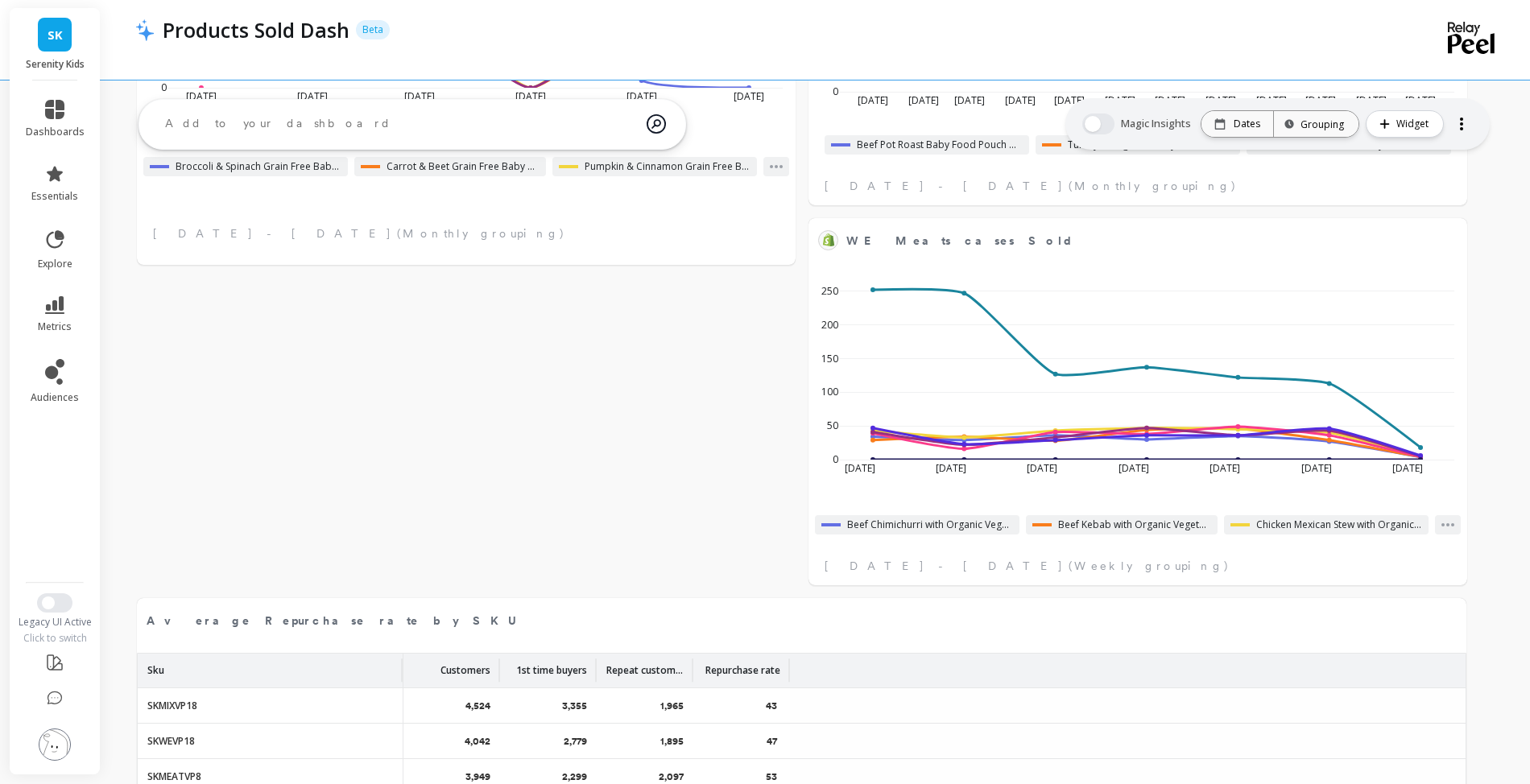
select select "sum"
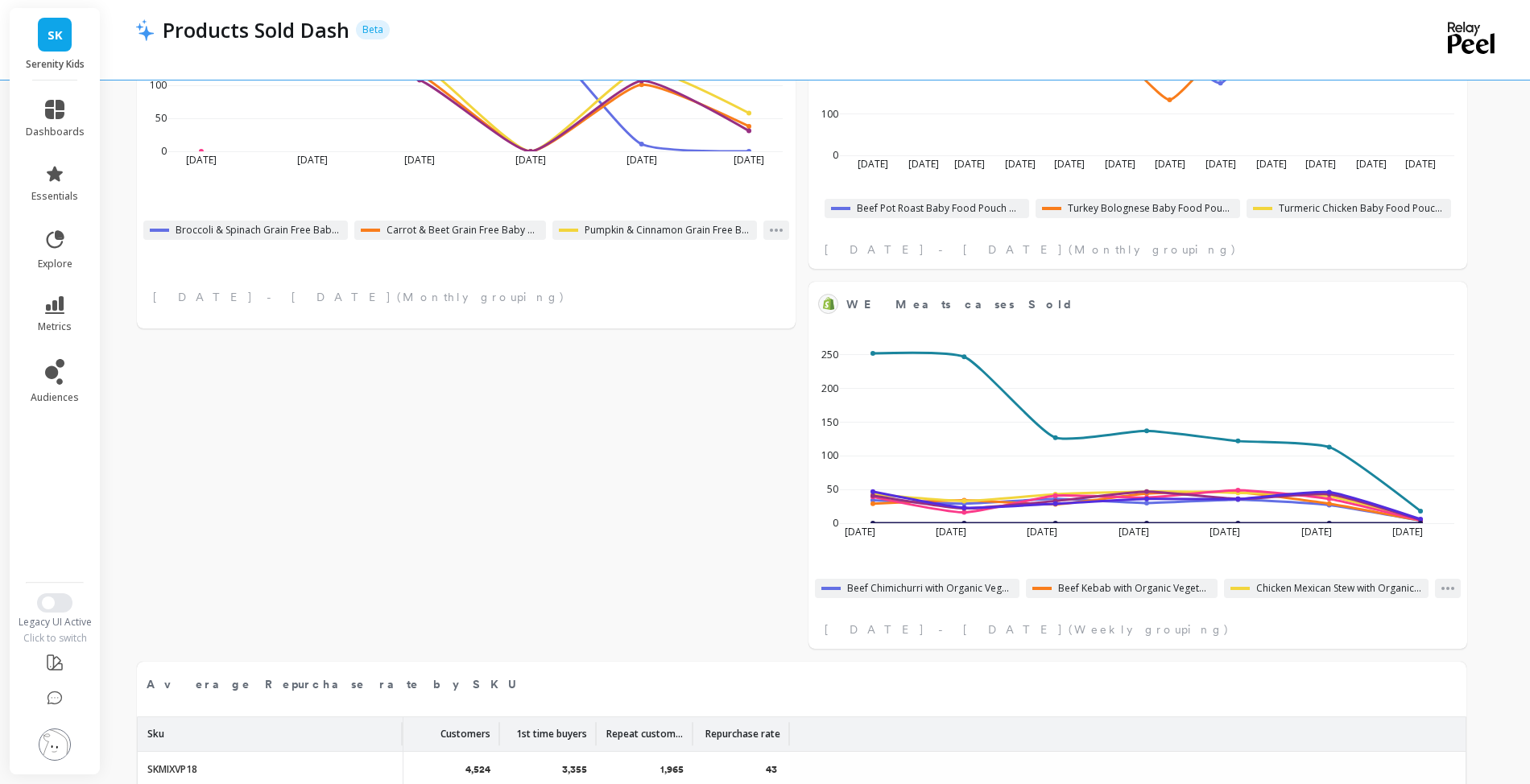
select select "sum"
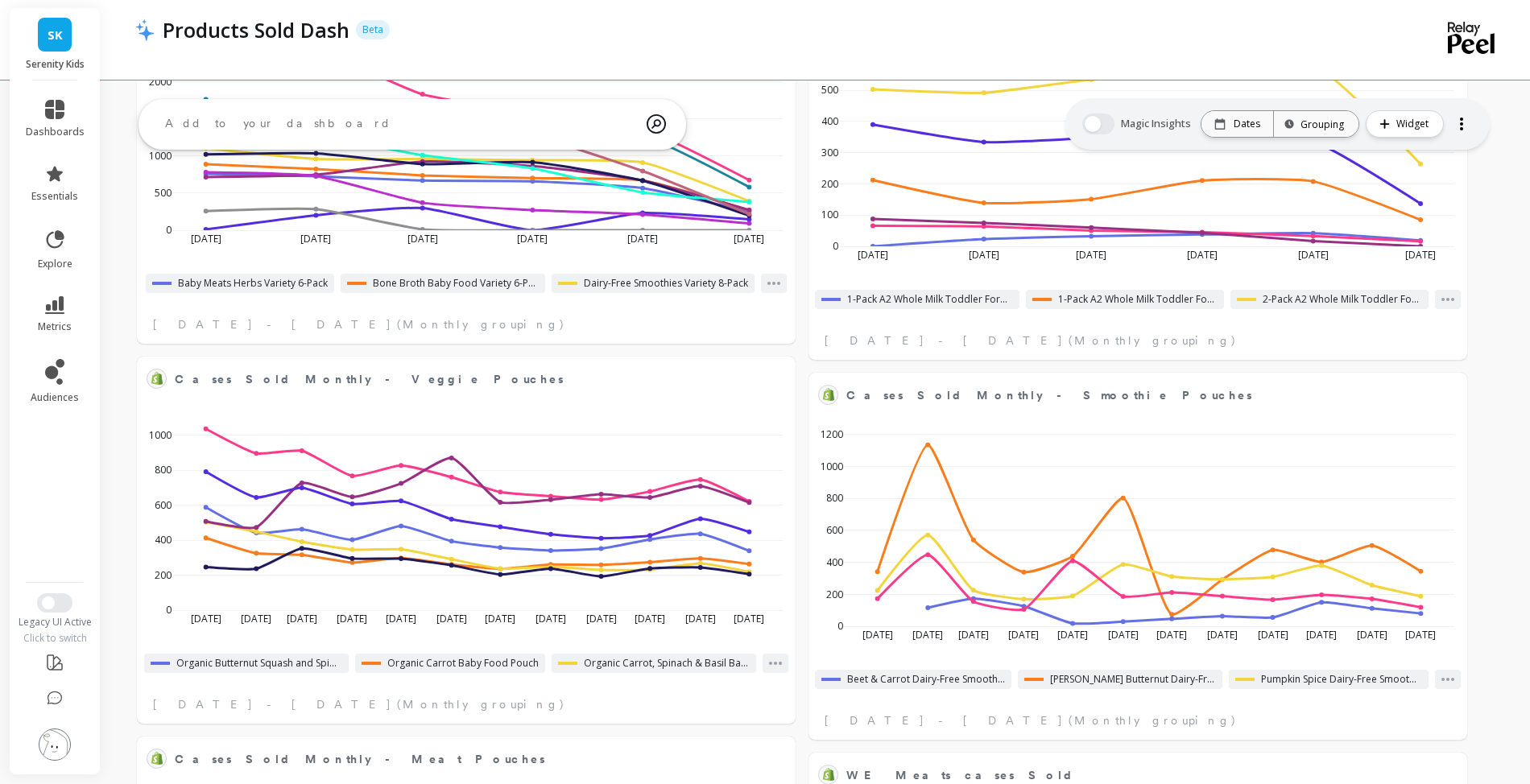
scroll to position [181, 0]
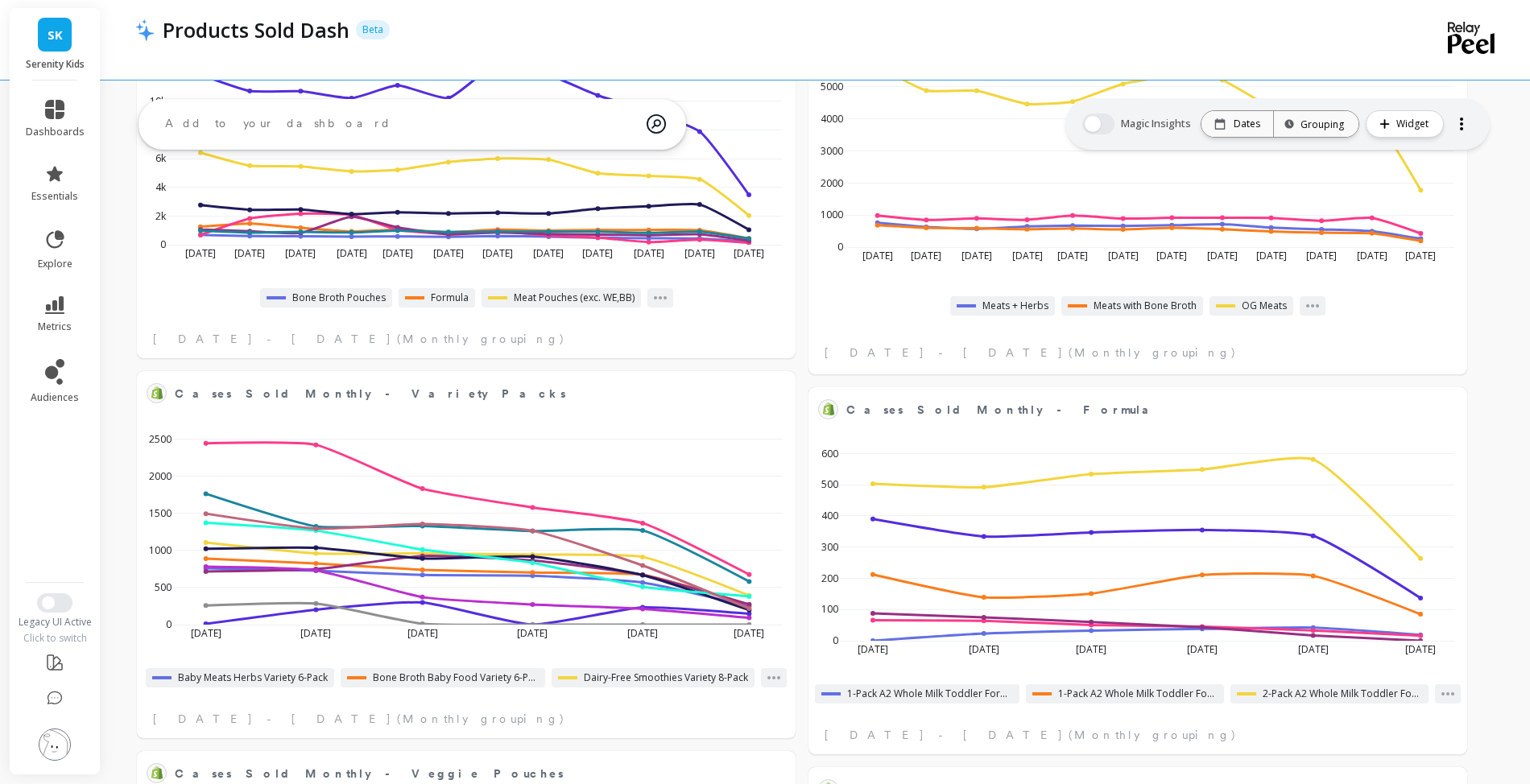
select select "sum"
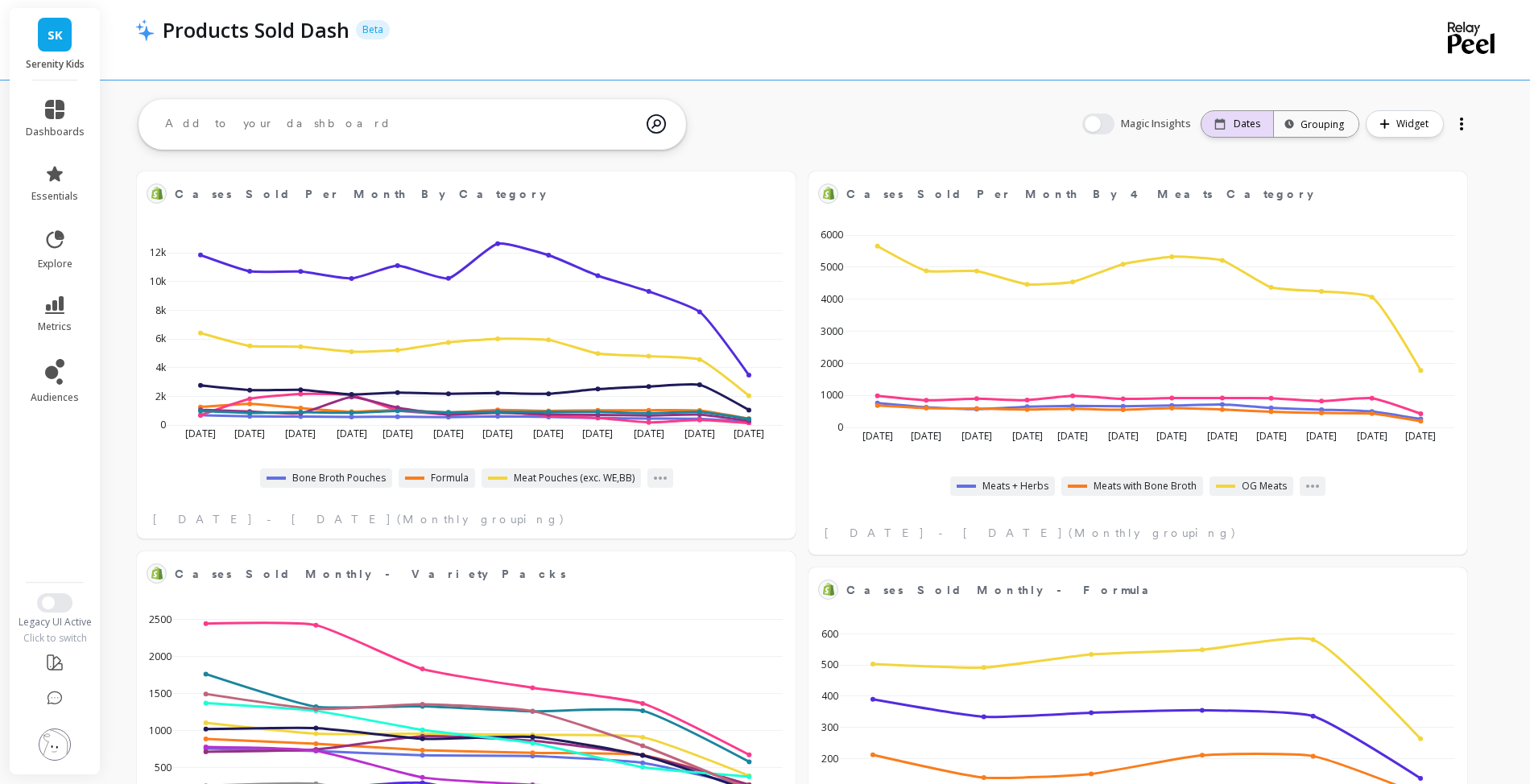
click at [1215, 124] on icon at bounding box center [1220, 124] width 11 height 12
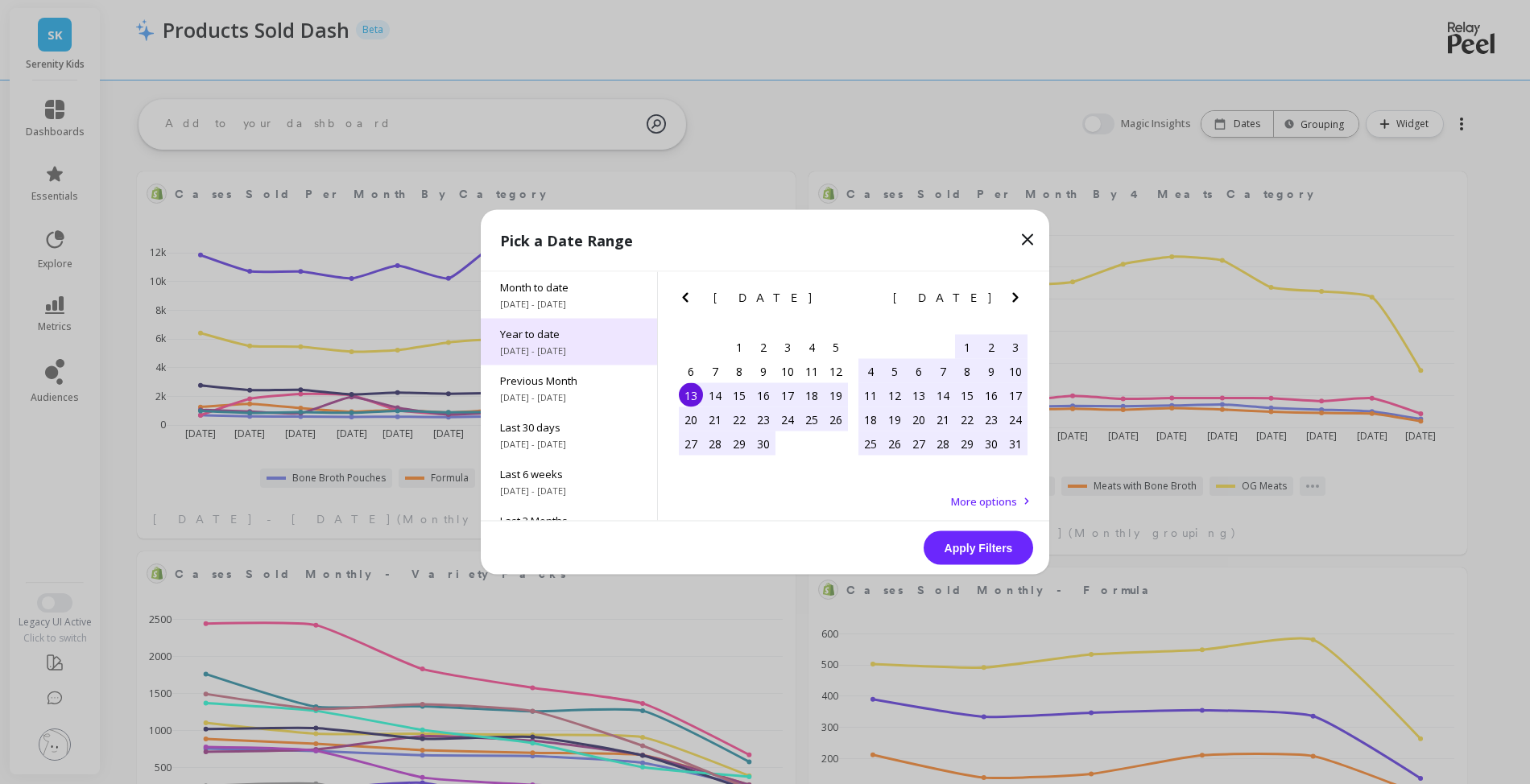
click at [555, 356] on div "Year to date 1/1/2025 - 10/13/2025" at bounding box center [568, 342] width 176 height 47
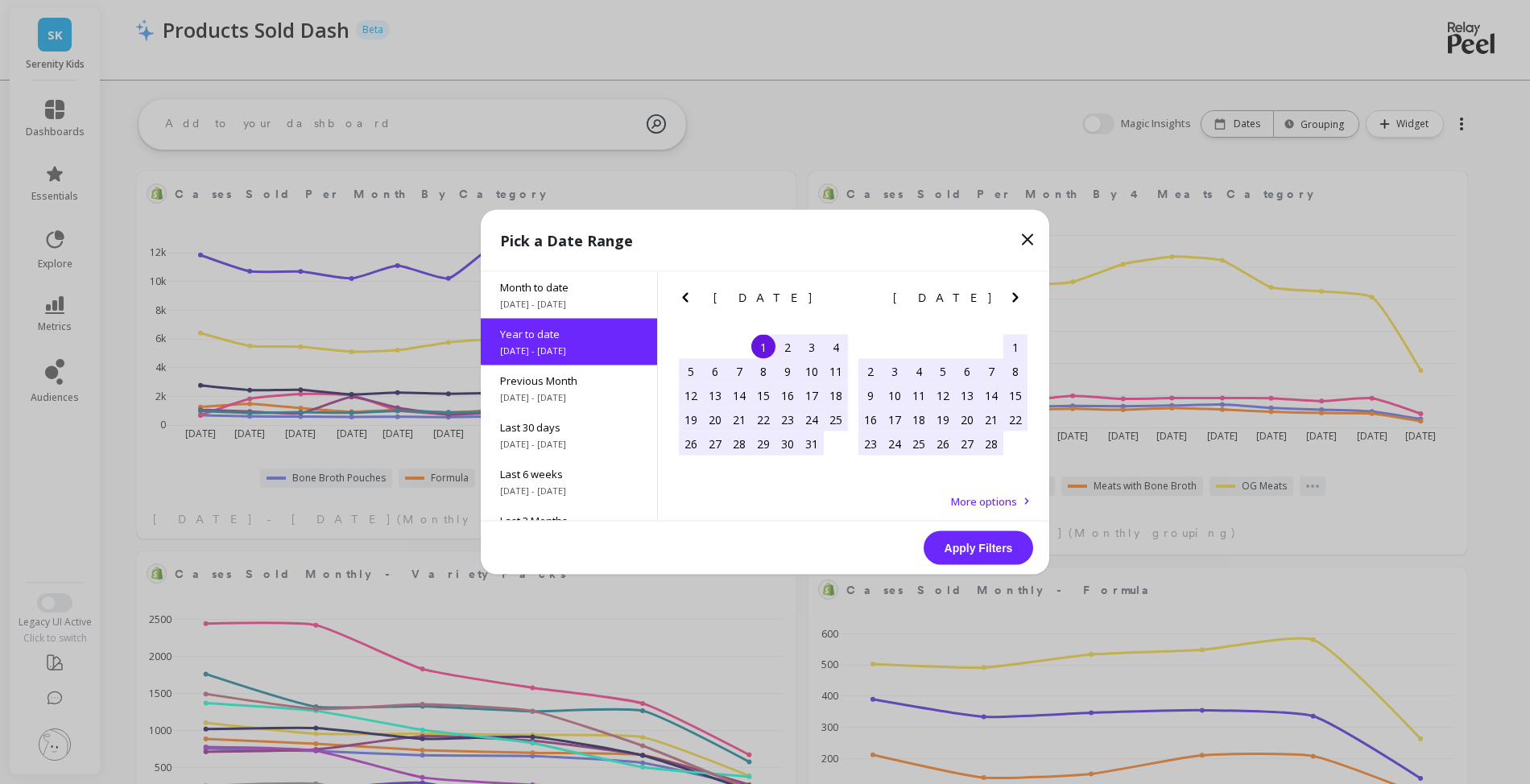
click at [954, 553] on button "Apply Filters" at bounding box center [978, 548] width 110 height 34
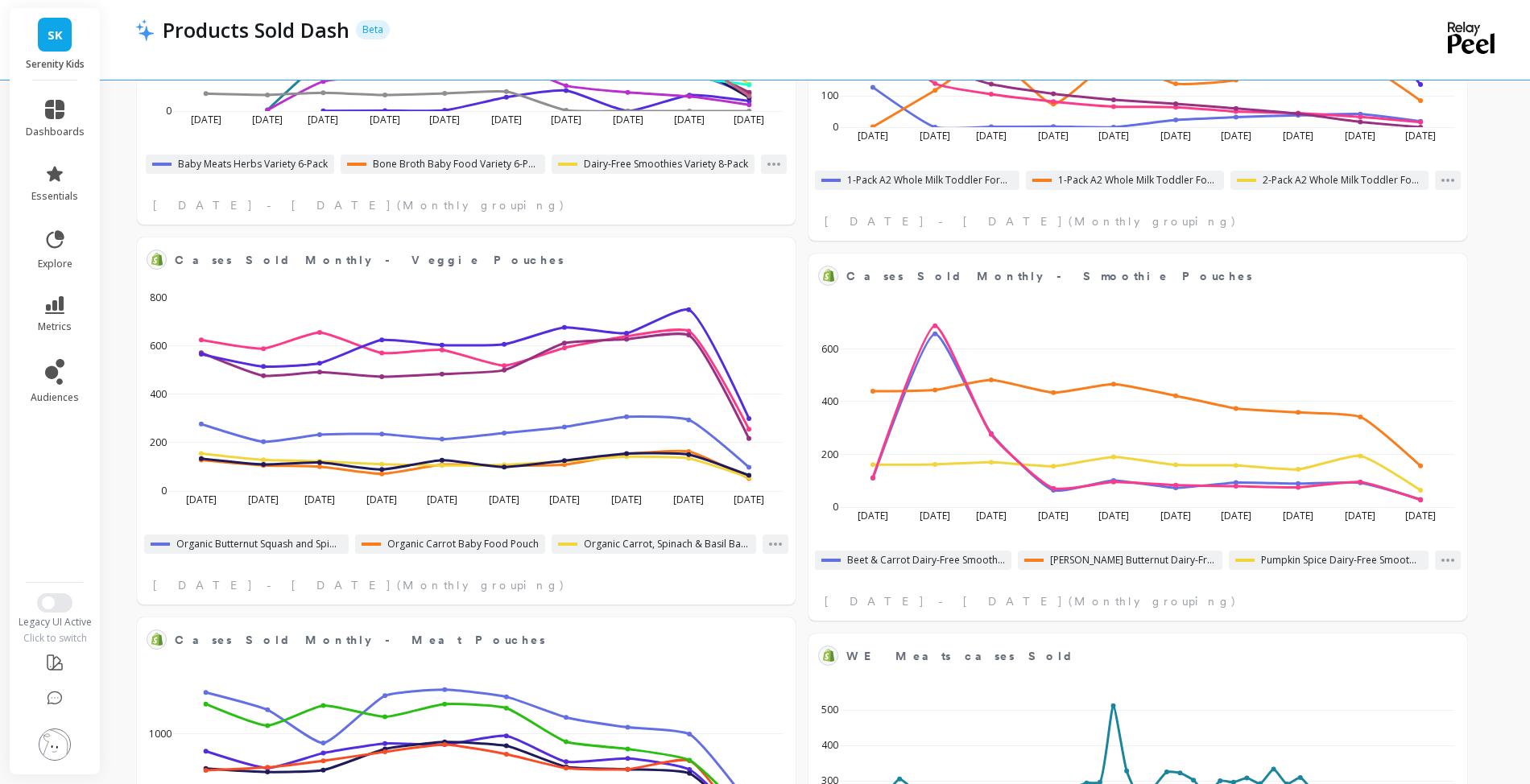
select select "sum"
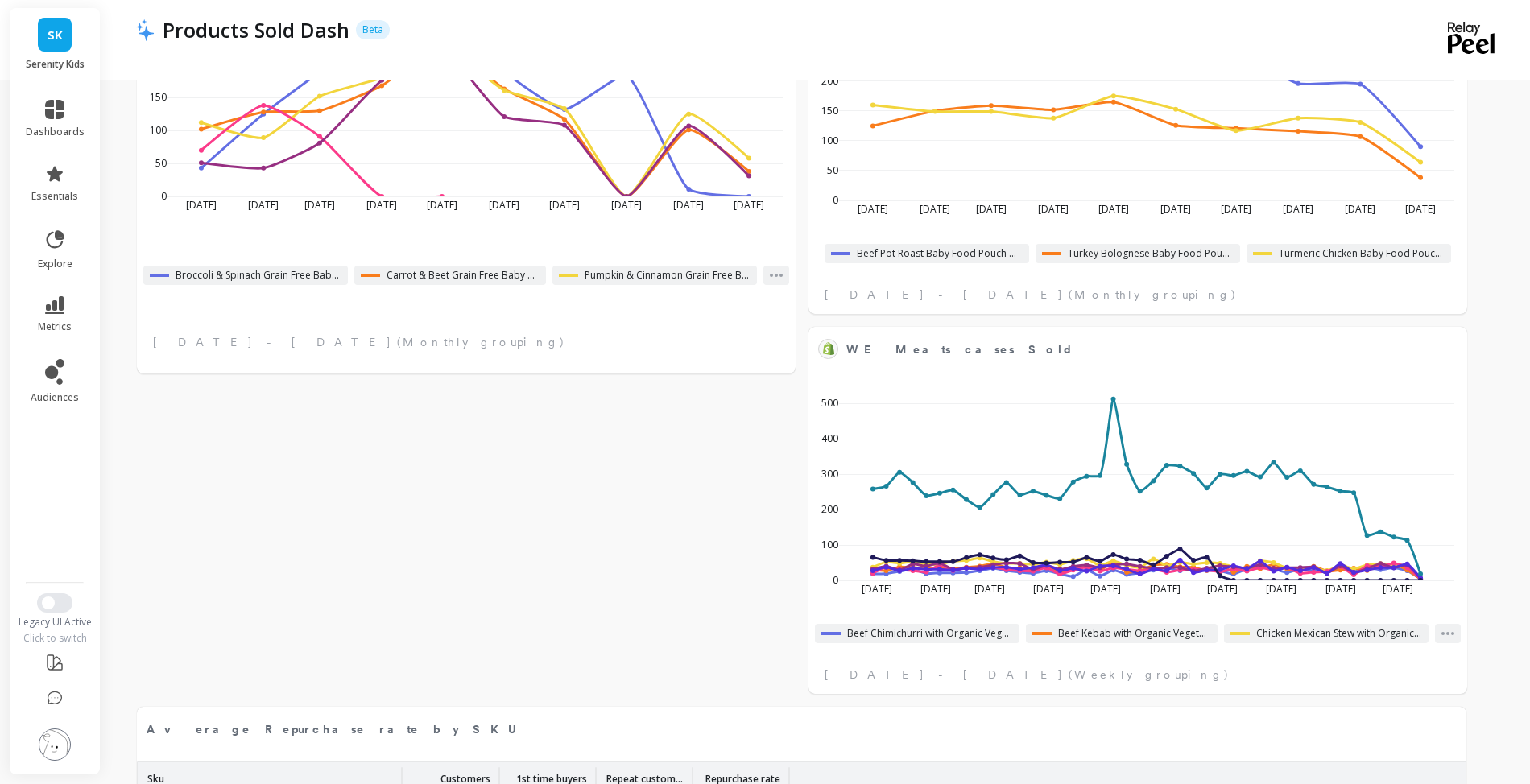
select select "sum"
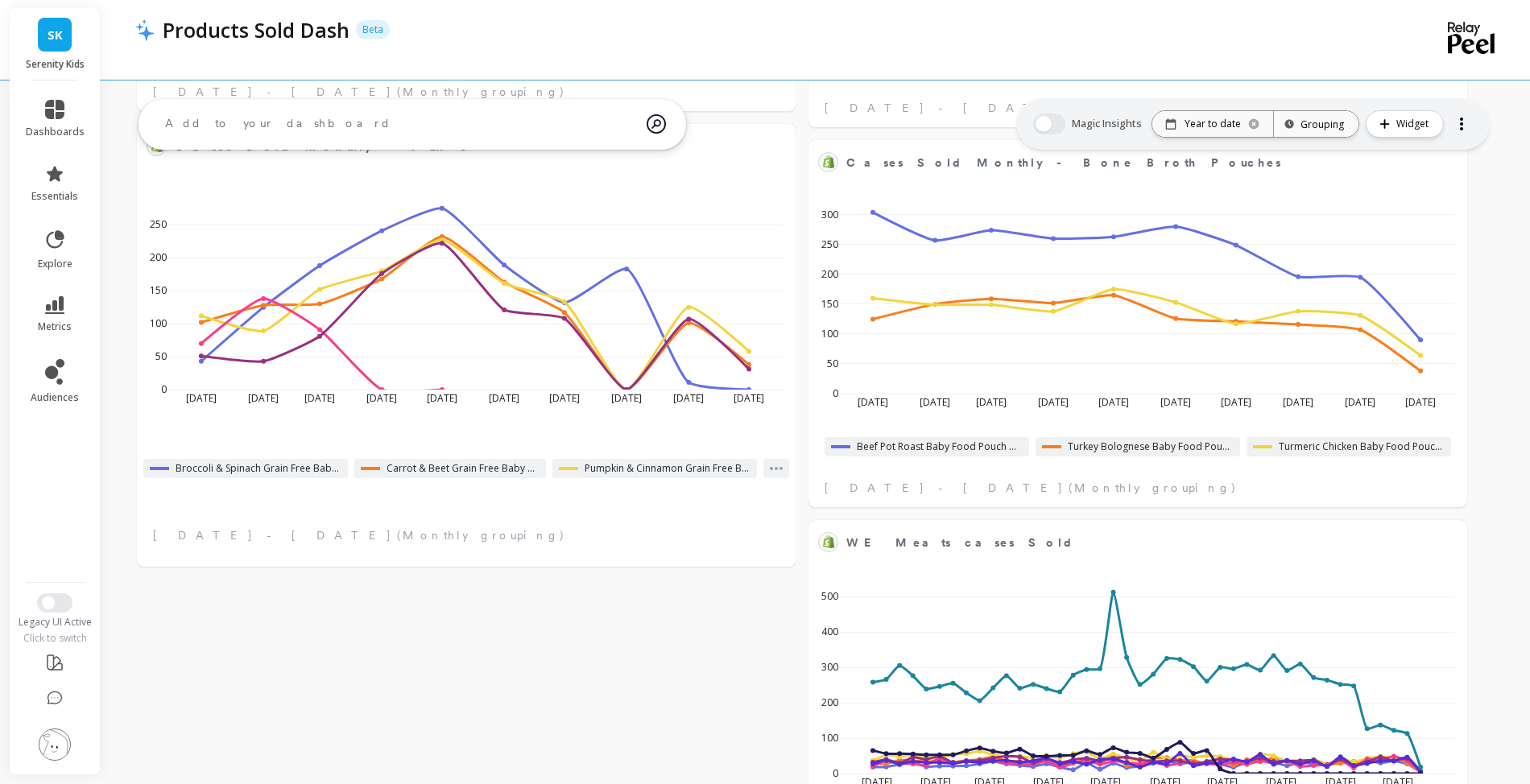
scroll to position [1485, 0]
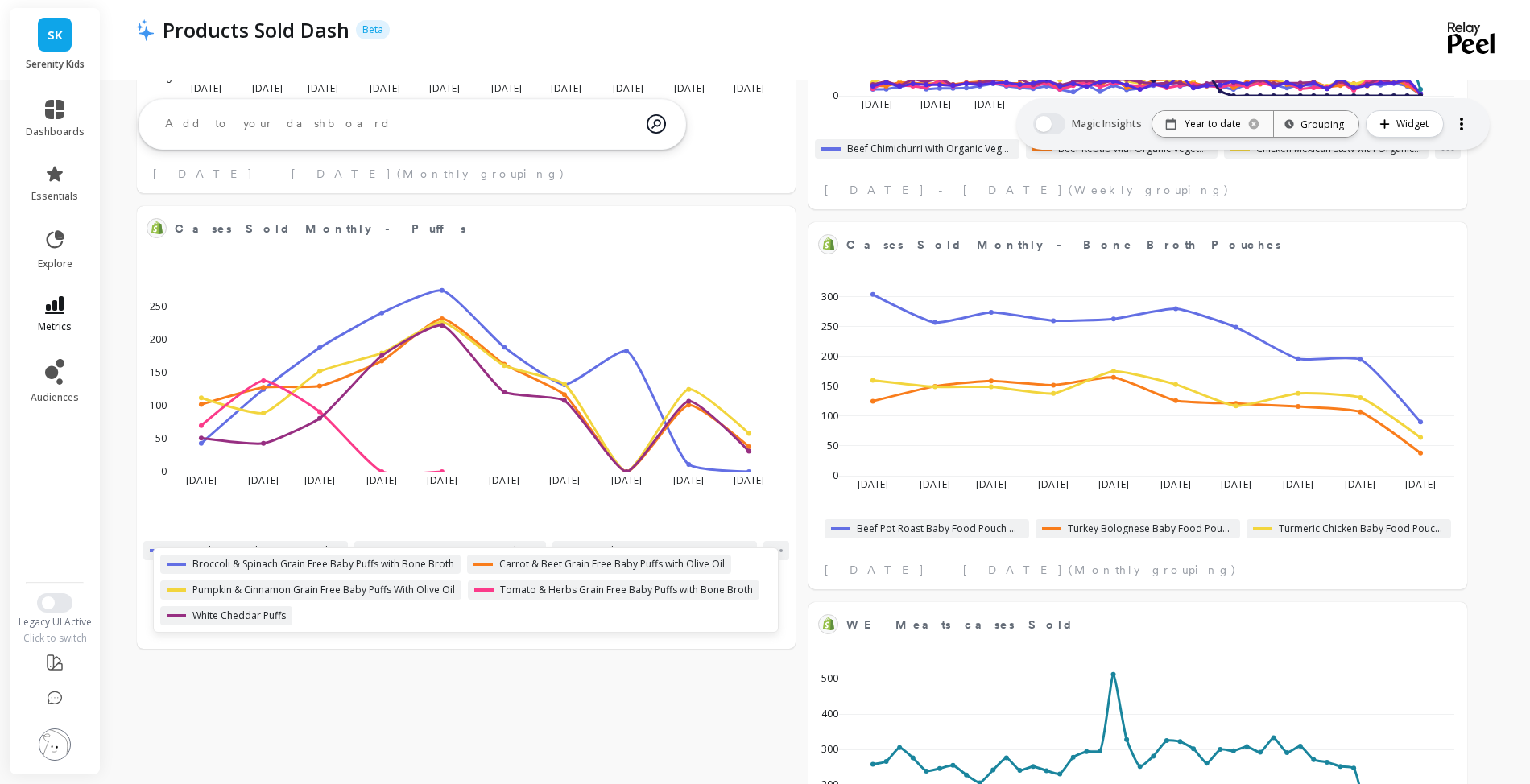
click at [60, 314] on icon at bounding box center [55, 305] width 19 height 18
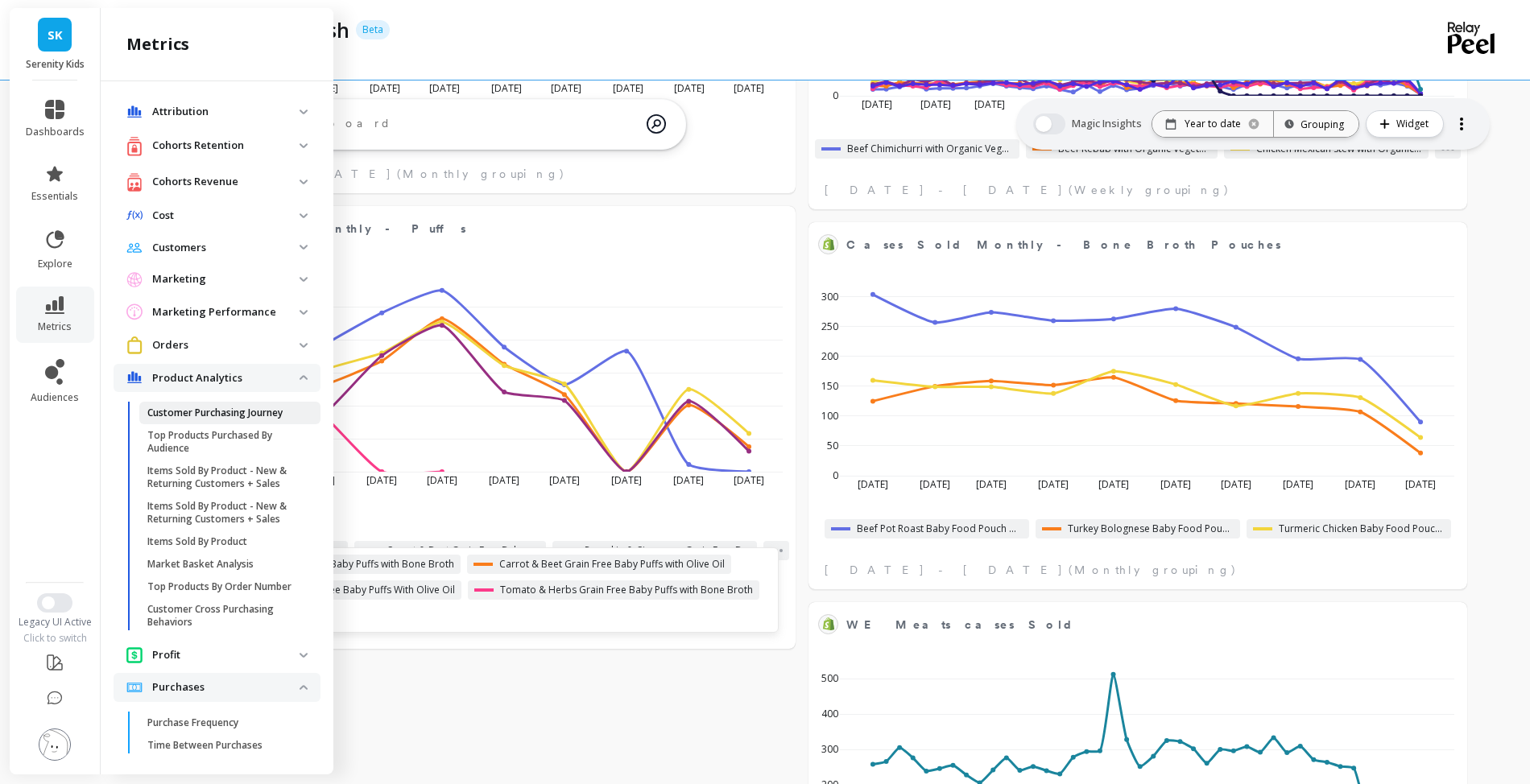
click at [207, 419] on p "Customer Purchasing Journey" at bounding box center [214, 412] width 135 height 13
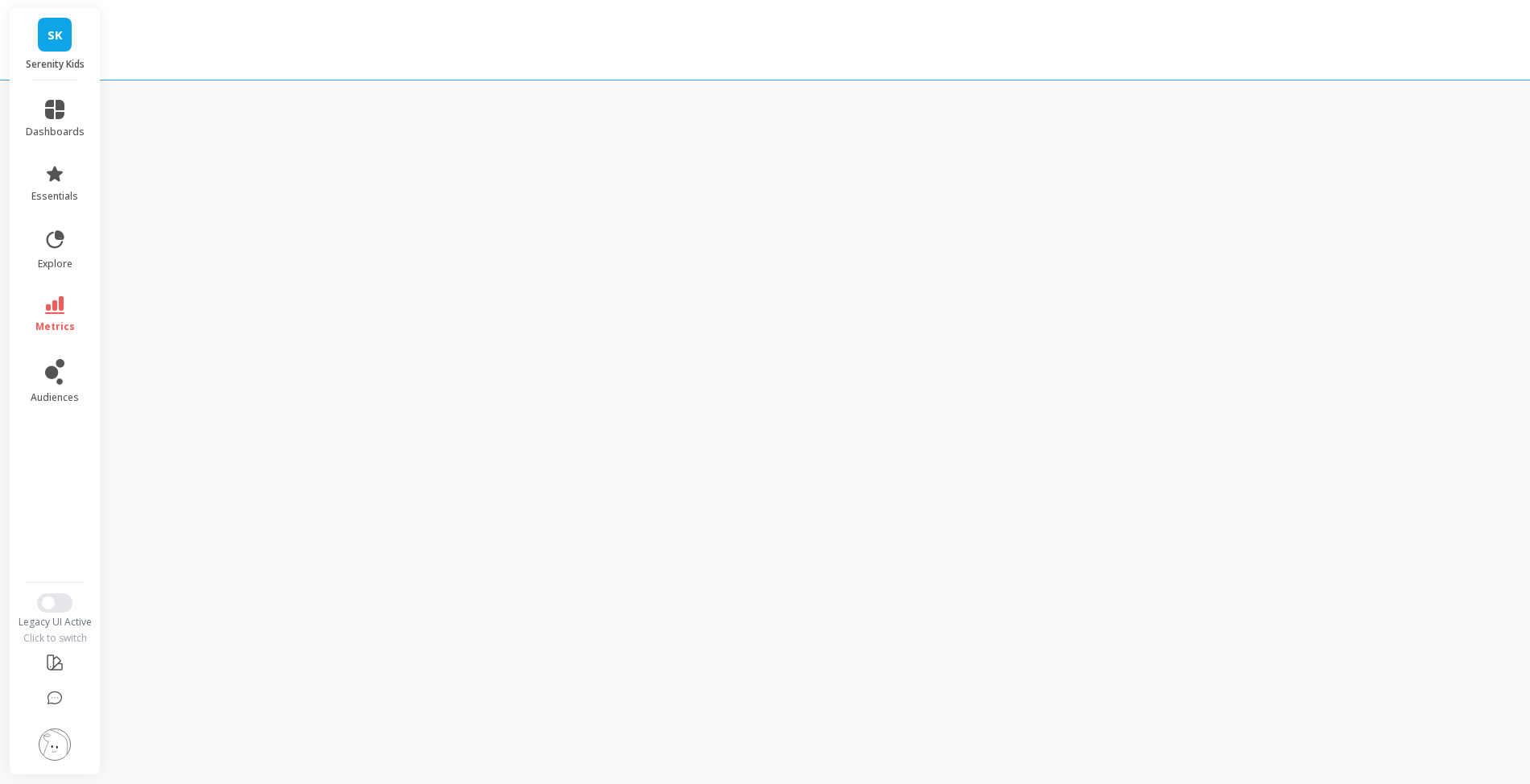
scroll to position [2, 0]
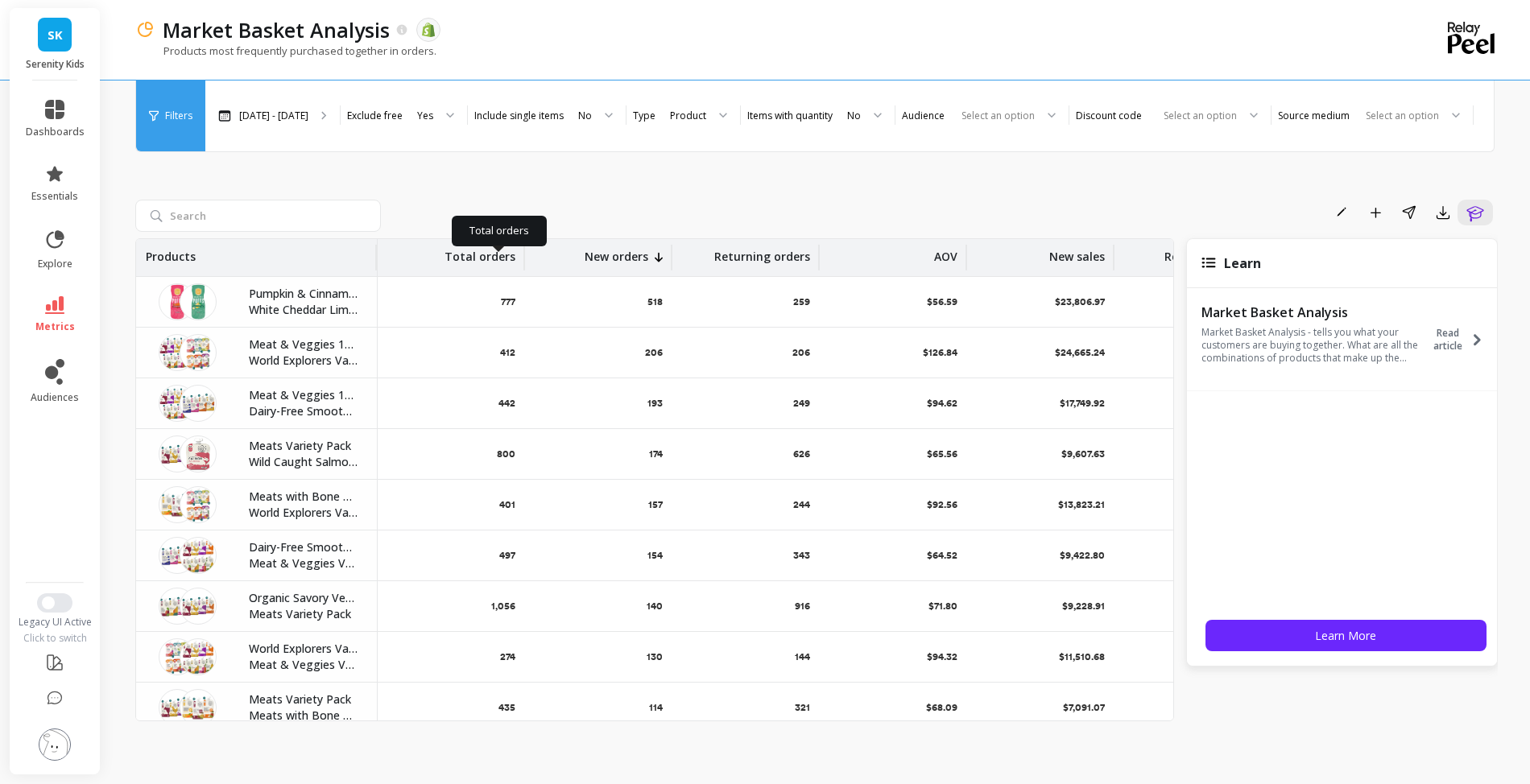
click at [506, 265] on p "Total orders" at bounding box center [480, 251] width 71 height 26
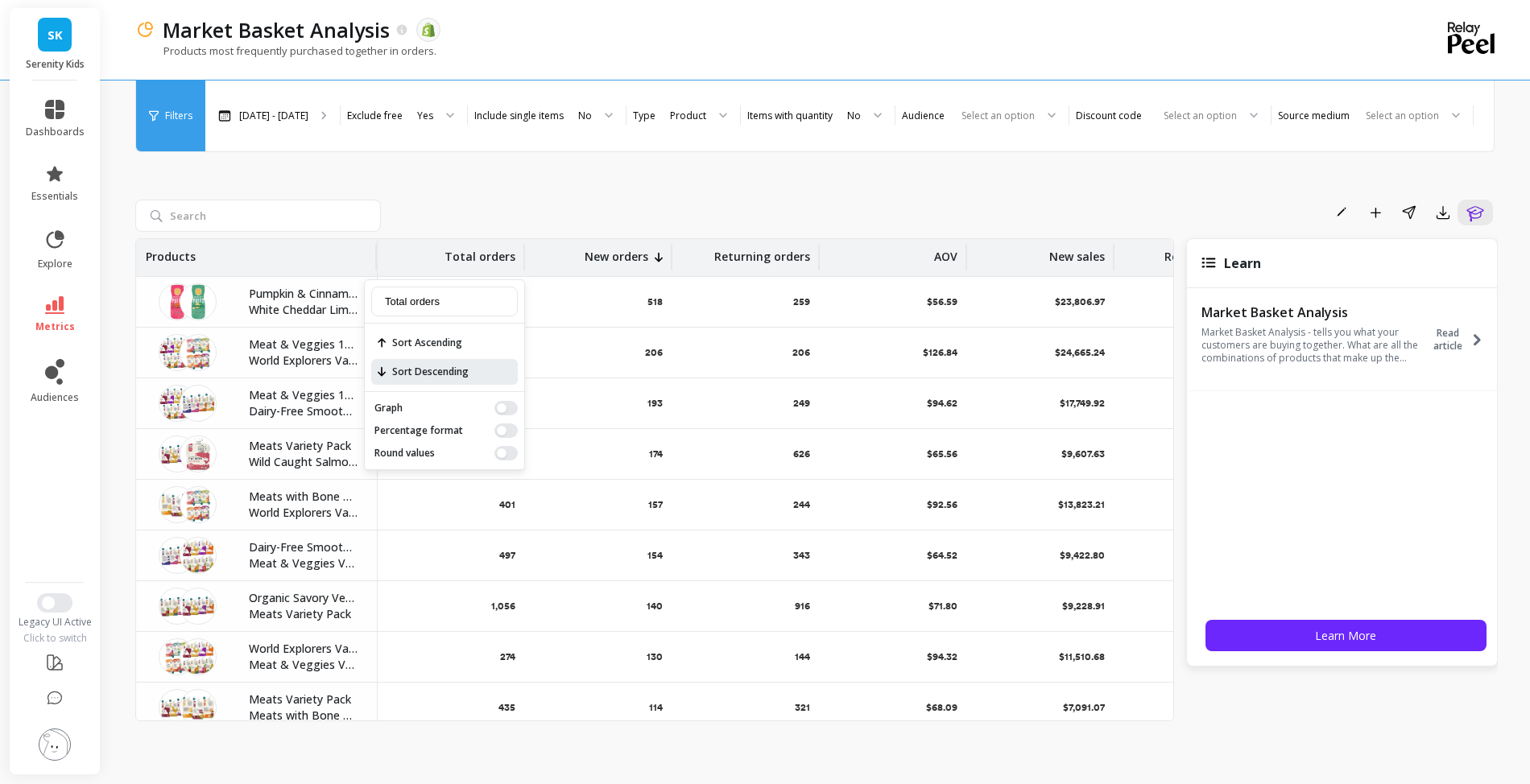
click at [475, 385] on span "Sort Descending" at bounding box center [444, 372] width 147 height 26
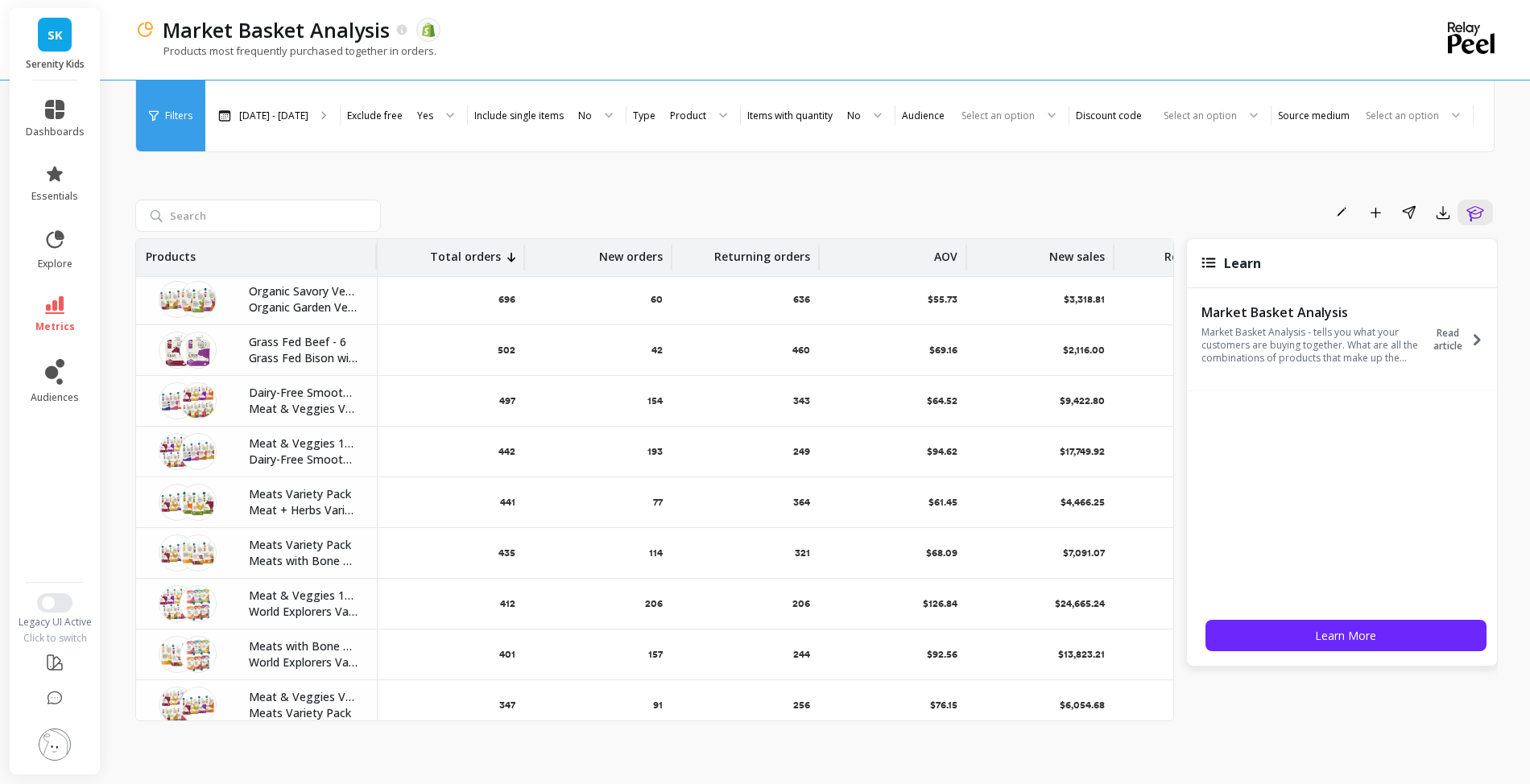
scroll to position [165, 0]
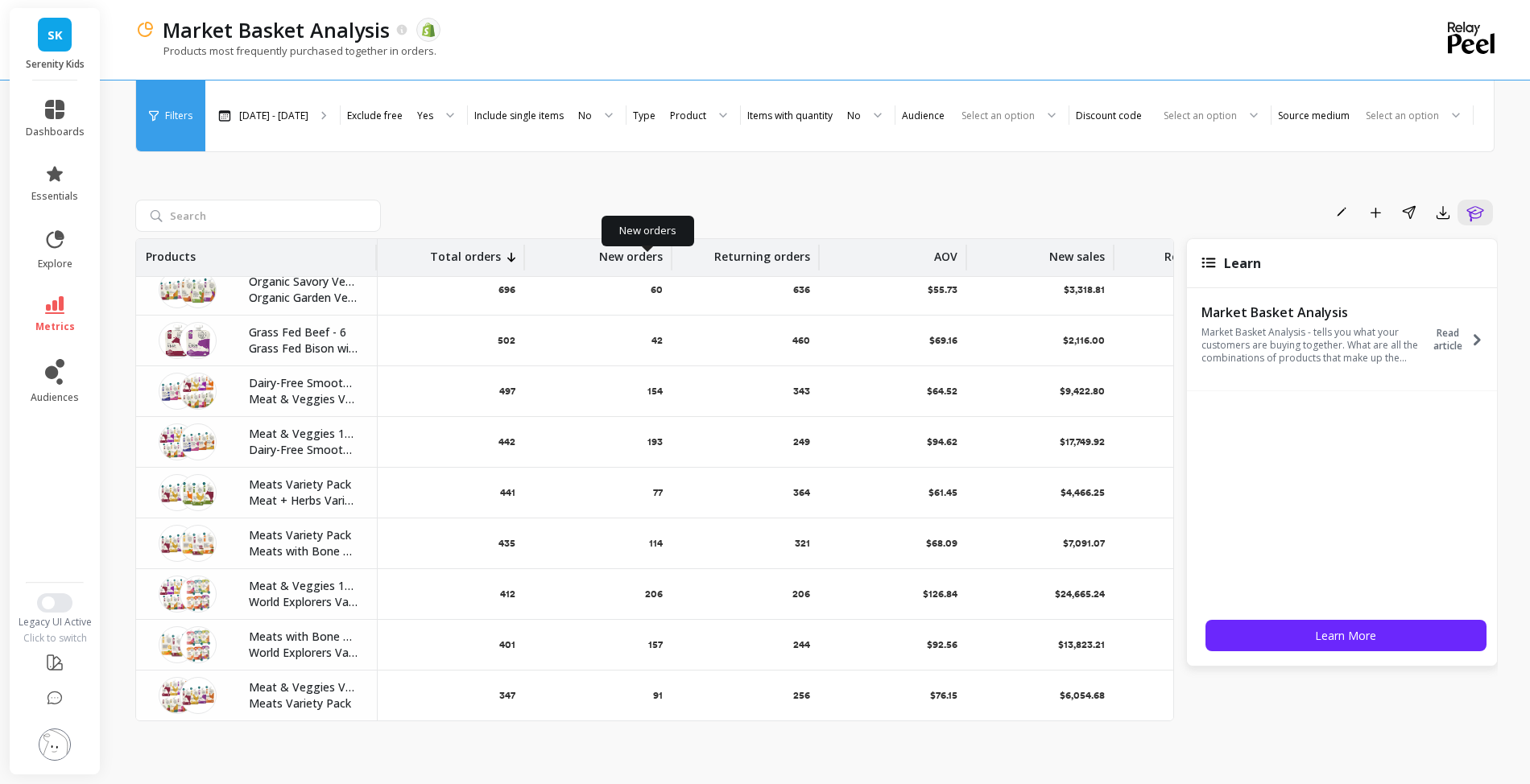
click at [645, 265] on p "New orders" at bounding box center [631, 251] width 64 height 26
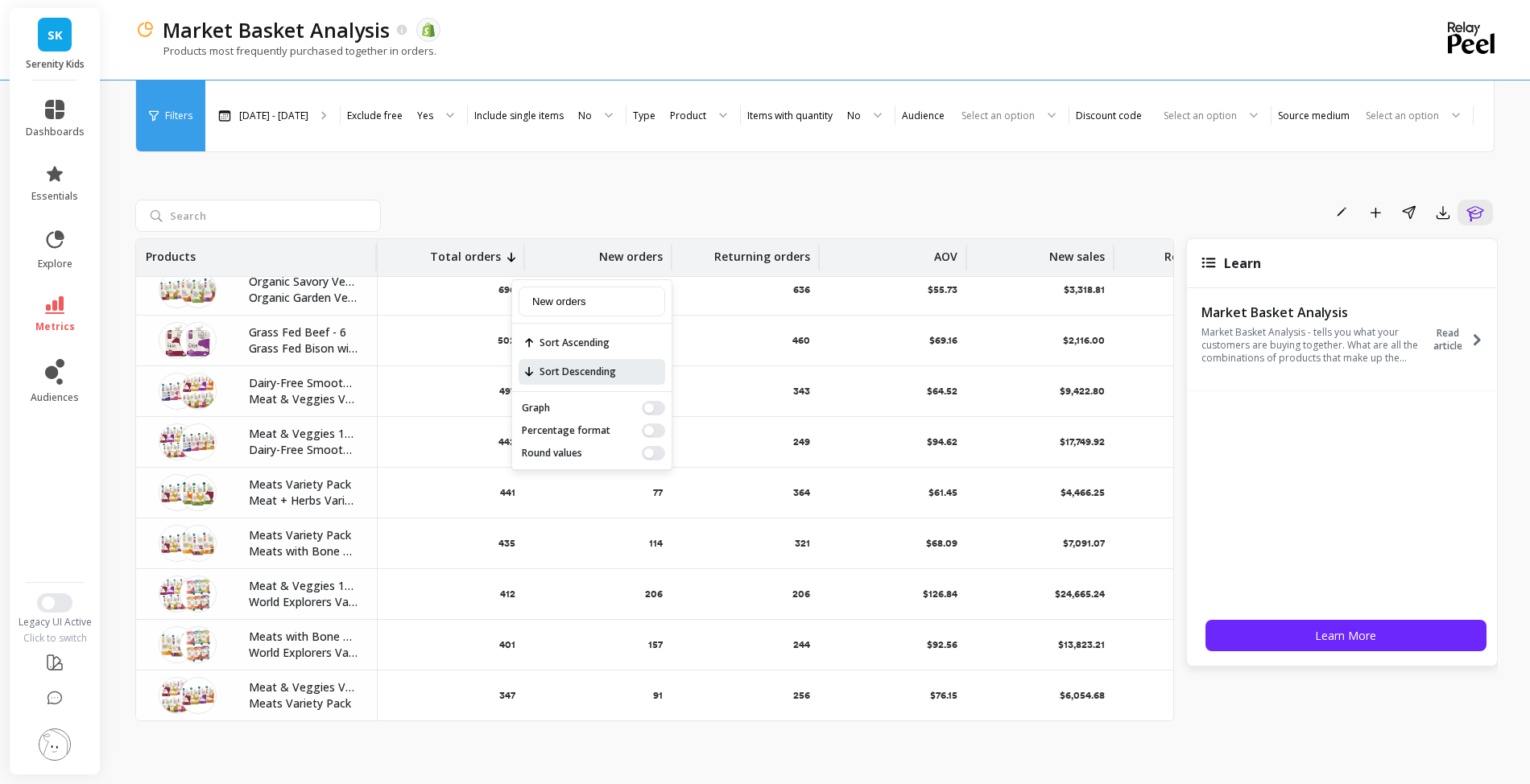
click at [615, 385] on span "Sort Descending" at bounding box center [592, 372] width 147 height 26
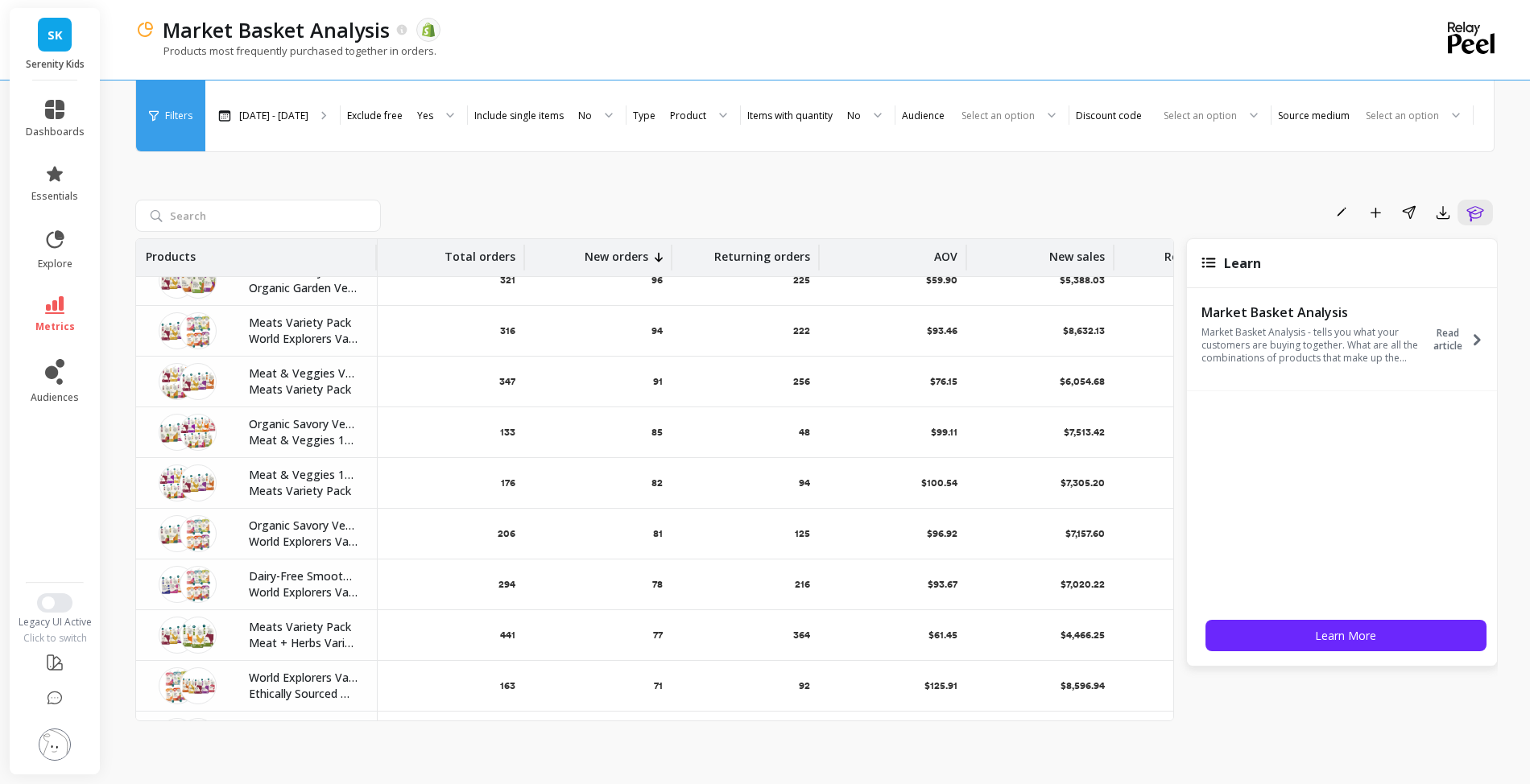
scroll to position [599, 0]
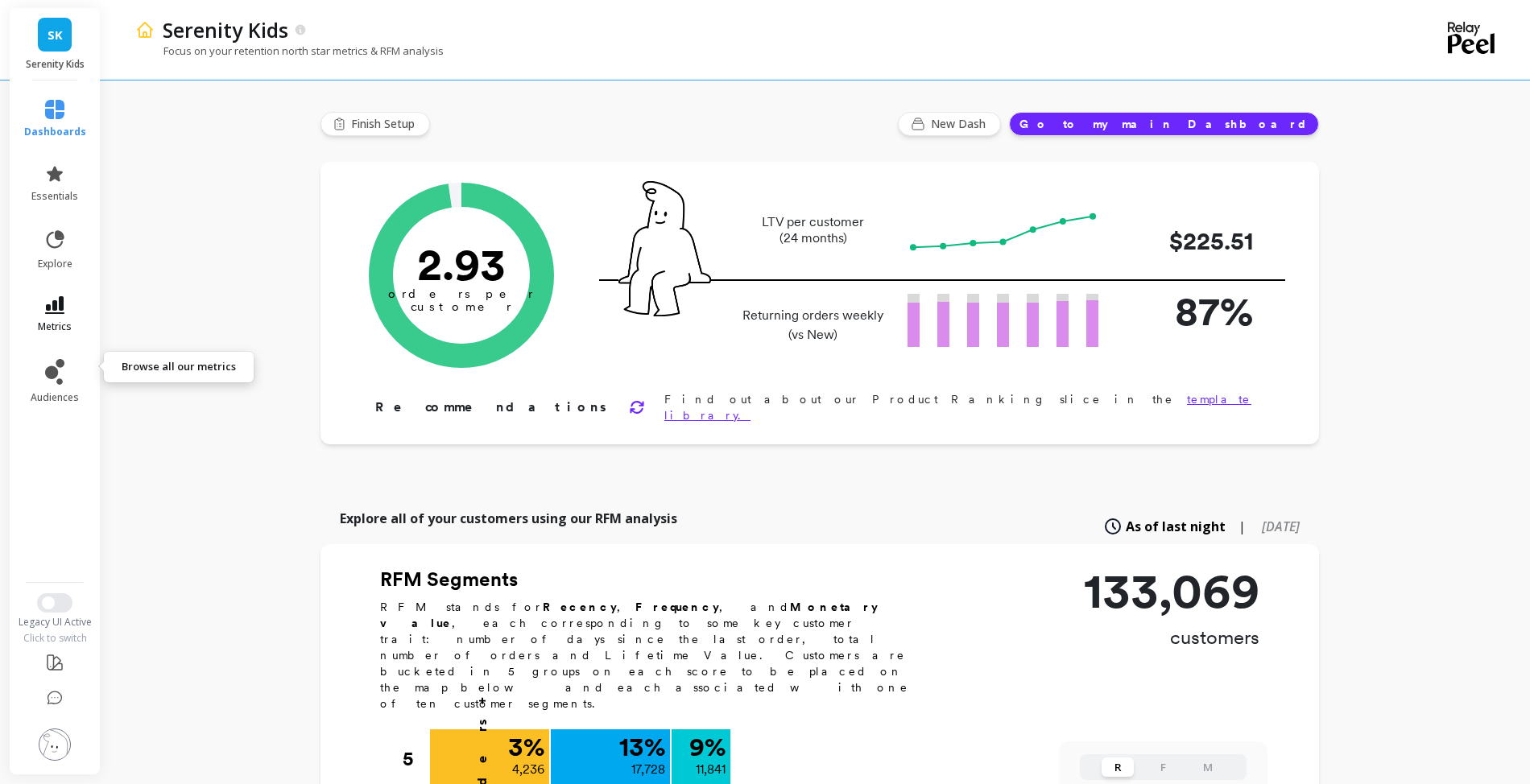
click at [57, 333] on link "metrics" at bounding box center [55, 315] width 62 height 37
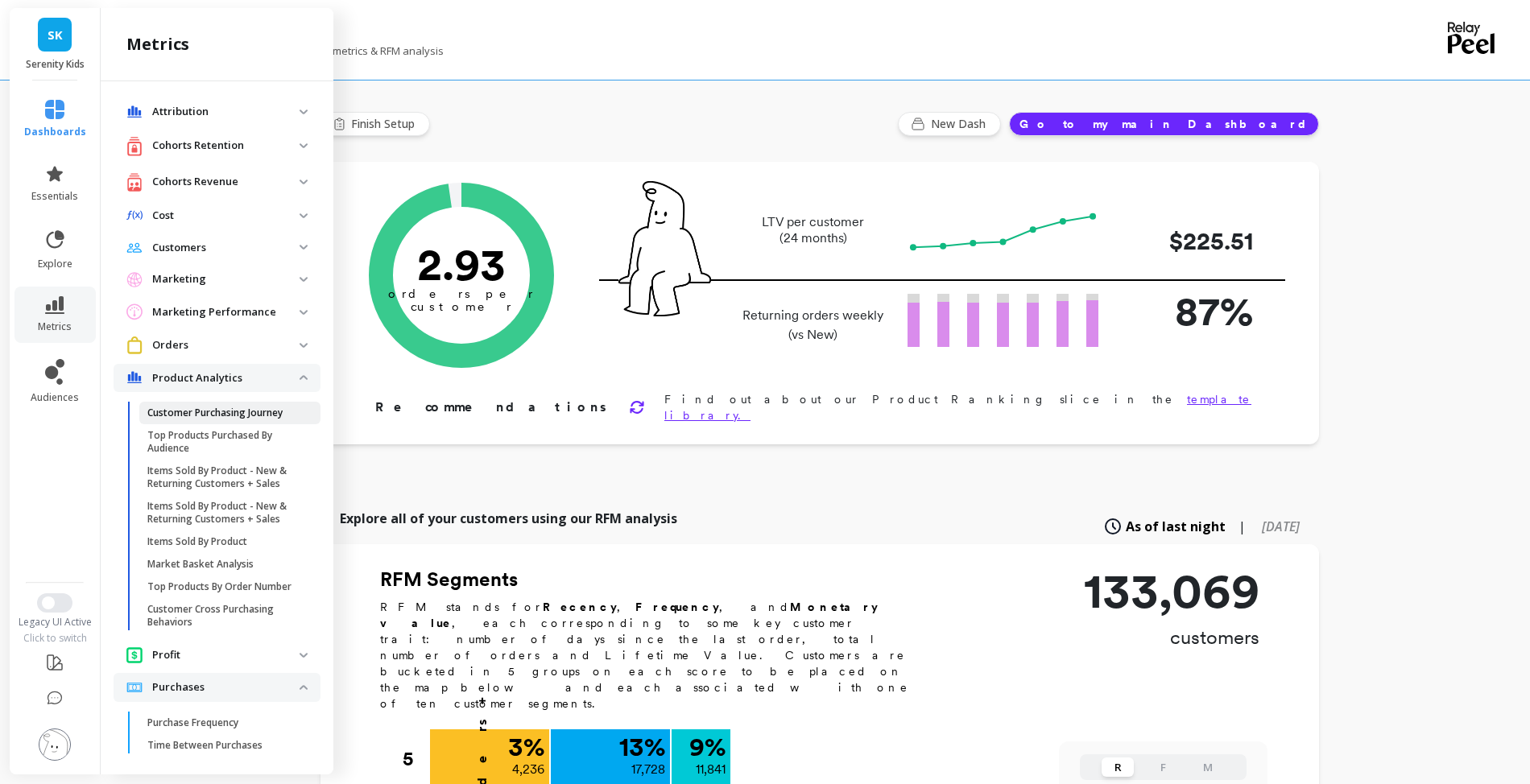
click at [234, 419] on p "Customer Purchasing Journey" at bounding box center [214, 412] width 135 height 13
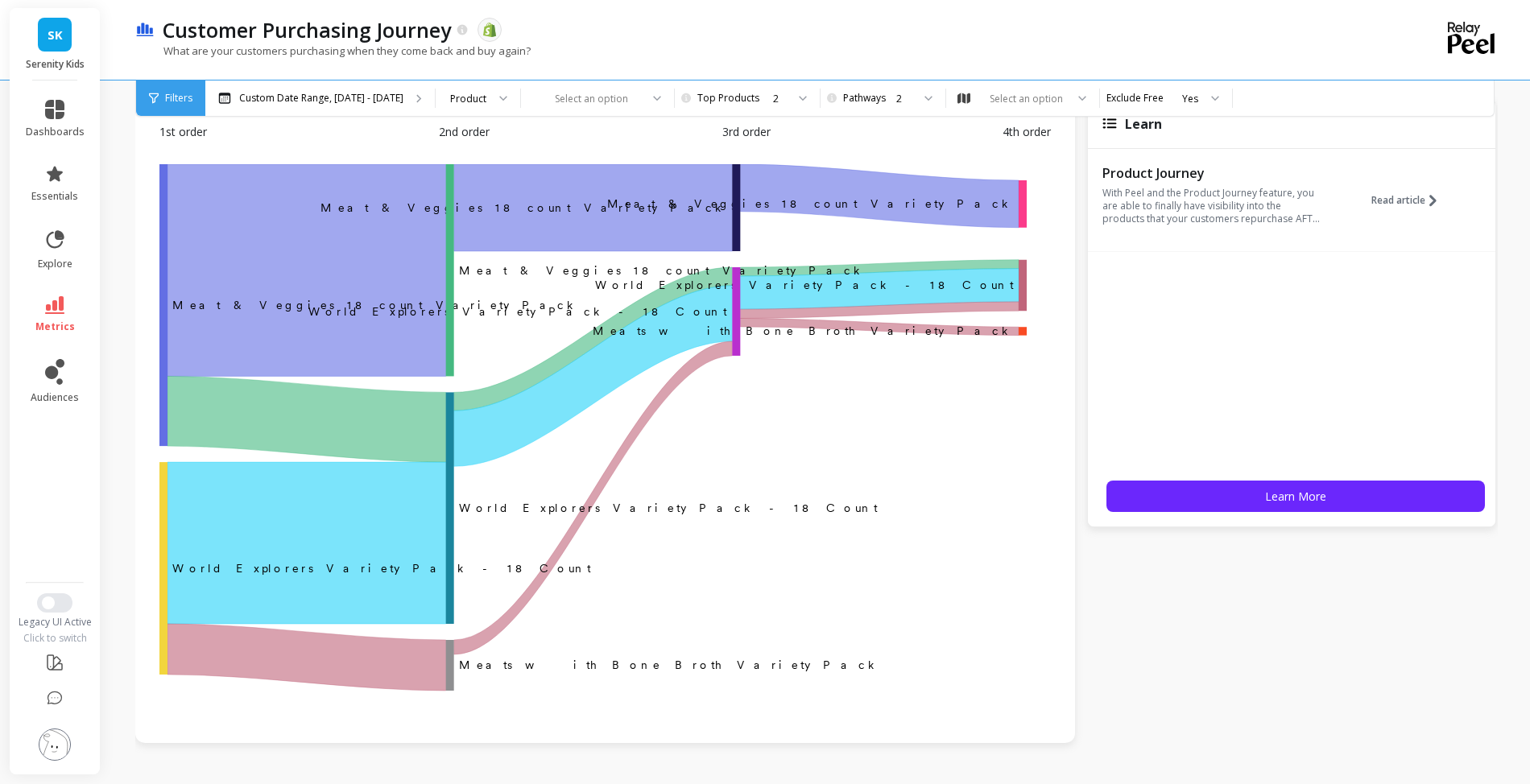
scroll to position [85, 0]
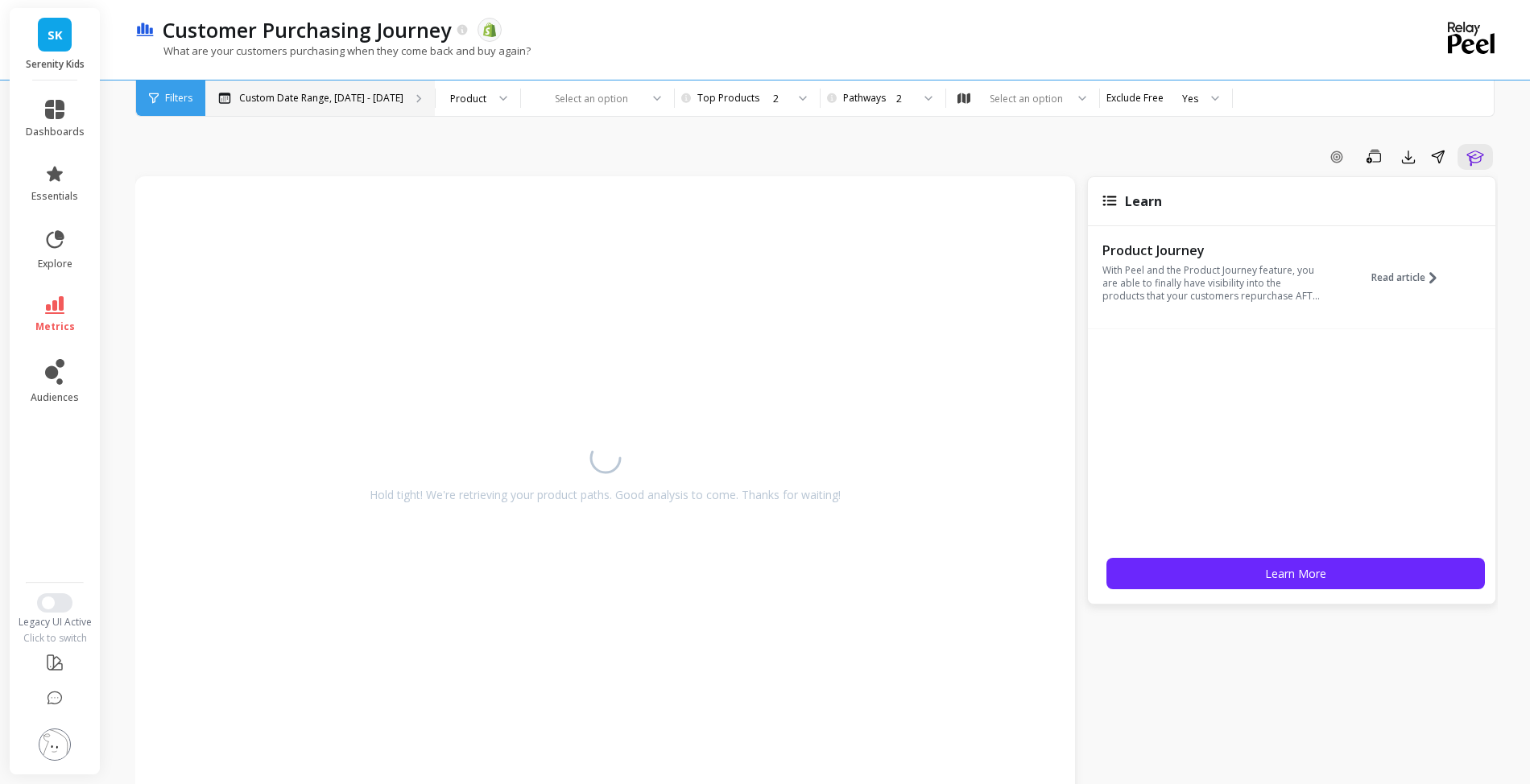
click at [423, 87] on div "Custom Date Range, [DATE] - [DATE]" at bounding box center [320, 98] width 229 height 35
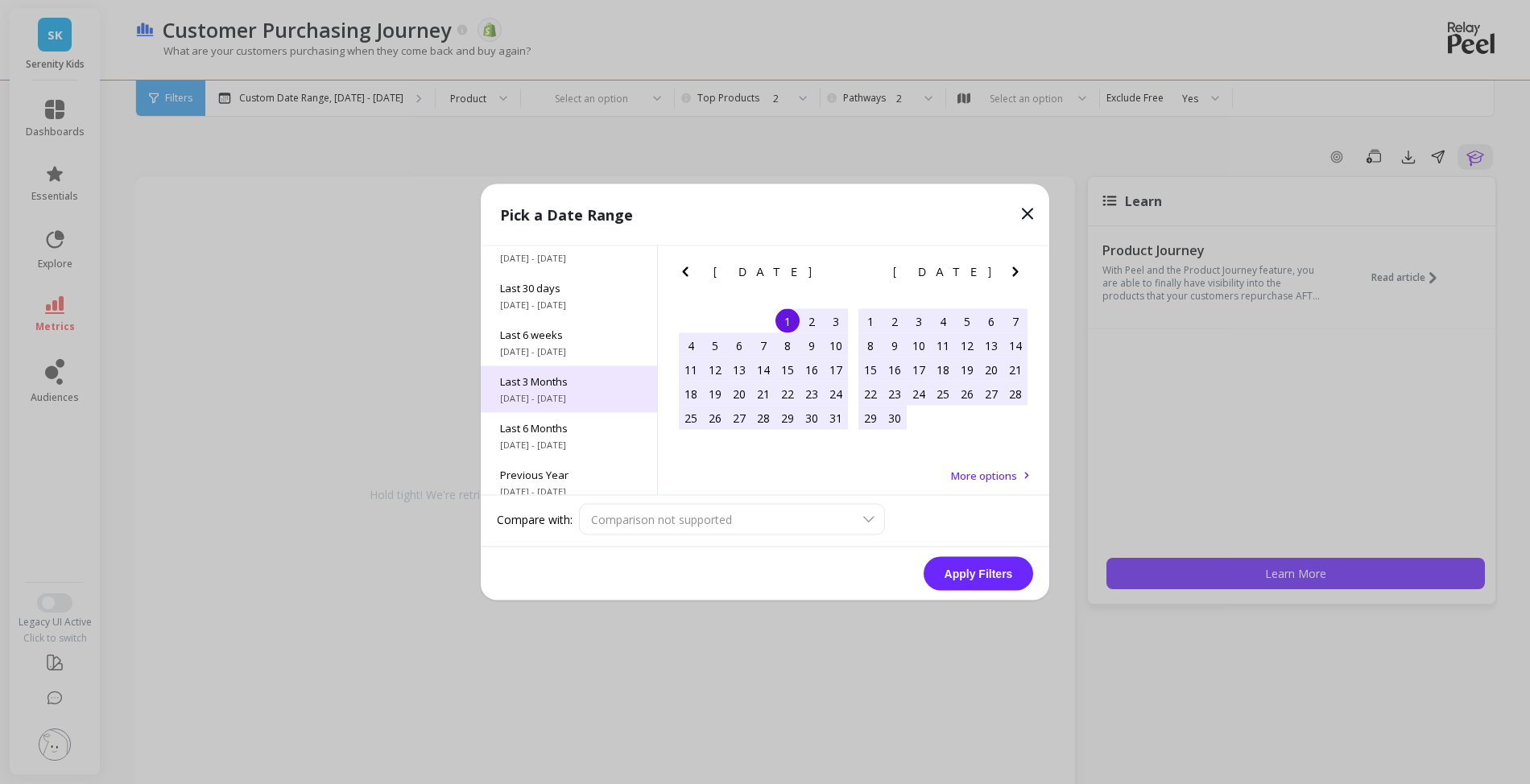
click at [560, 388] on span "Last 3 Months" at bounding box center [568, 381] width 137 height 14
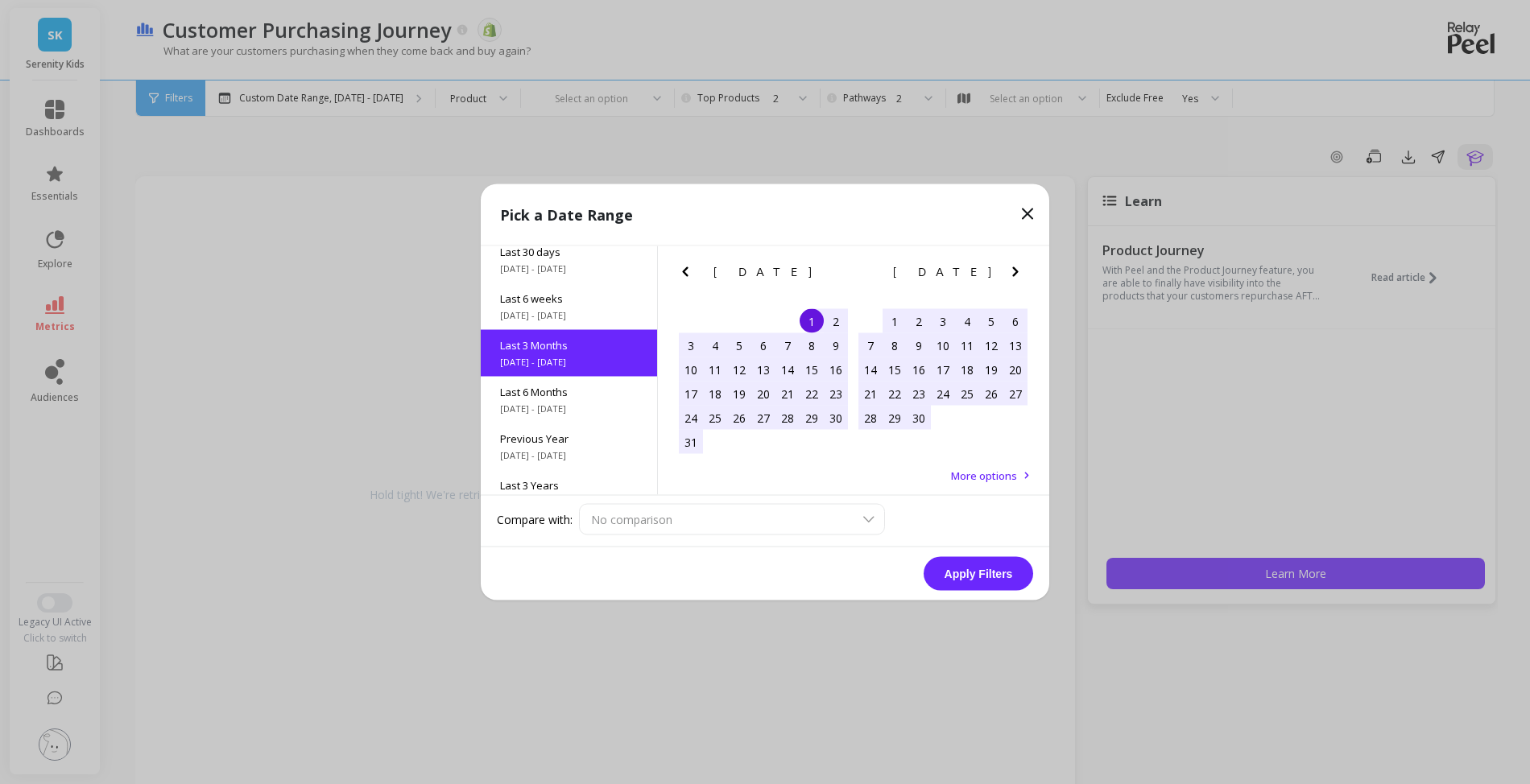
scroll to position [158, 0]
click at [1004, 584] on button "Apply Filters" at bounding box center [978, 573] width 110 height 34
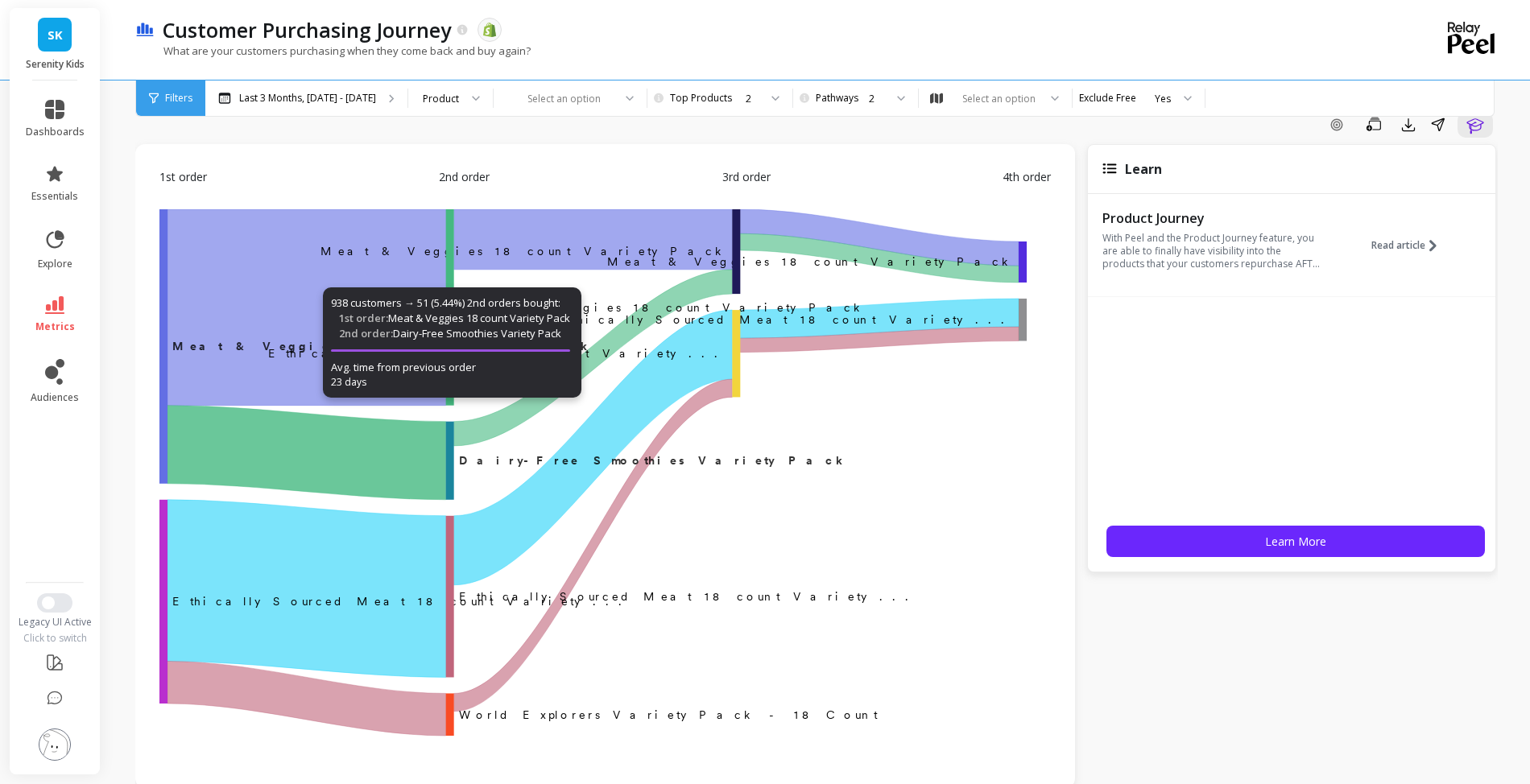
scroll to position [51, 0]
